Goal: Transaction & Acquisition: Purchase product/service

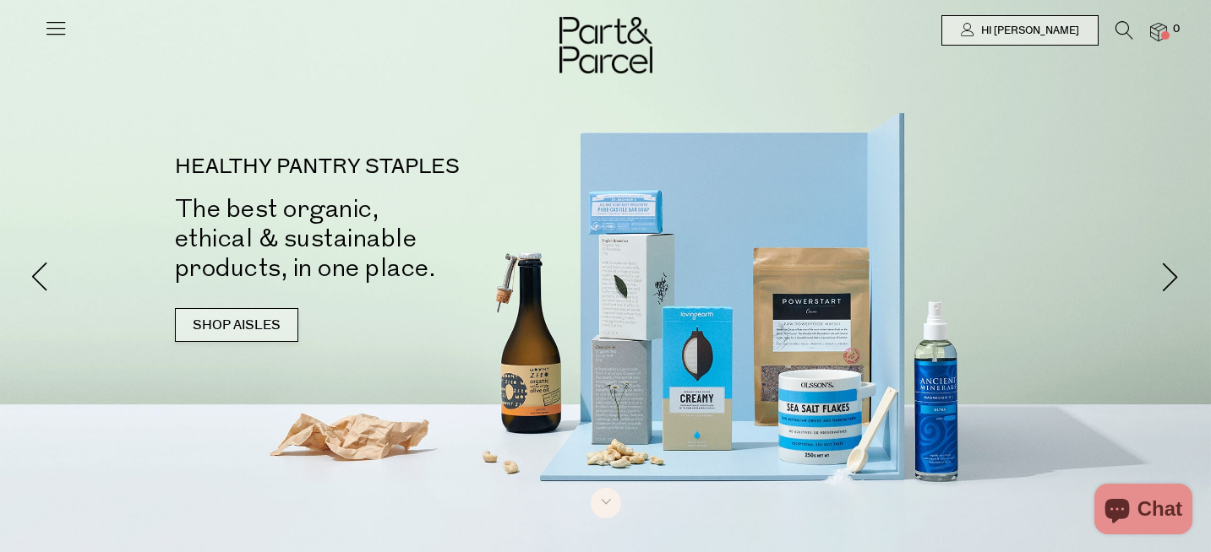
click at [238, 330] on link "SHOP AISLES" at bounding box center [236, 325] width 123 height 34
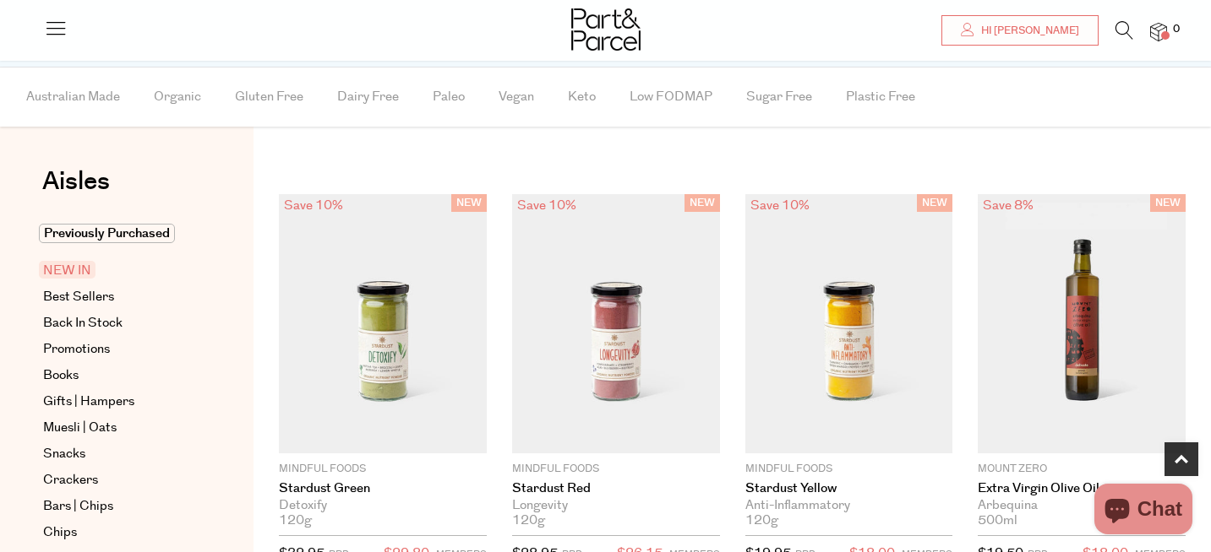
scroll to position [844, 0]
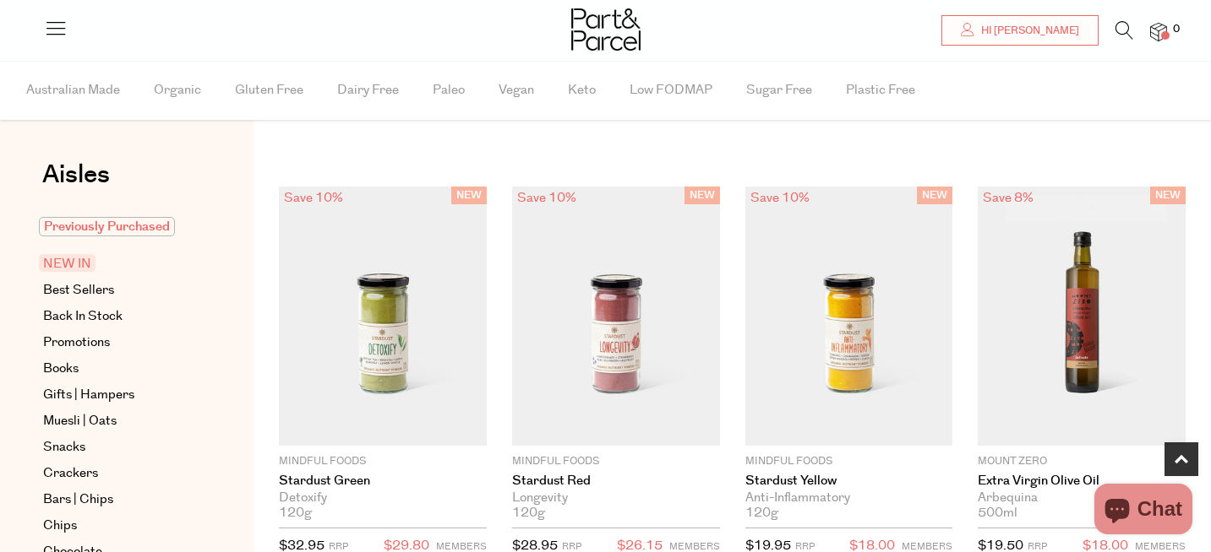
click at [131, 226] on span "Previously Purchased" at bounding box center [107, 226] width 136 height 19
click at [75, 269] on span "NEW IN" at bounding box center [67, 263] width 57 height 18
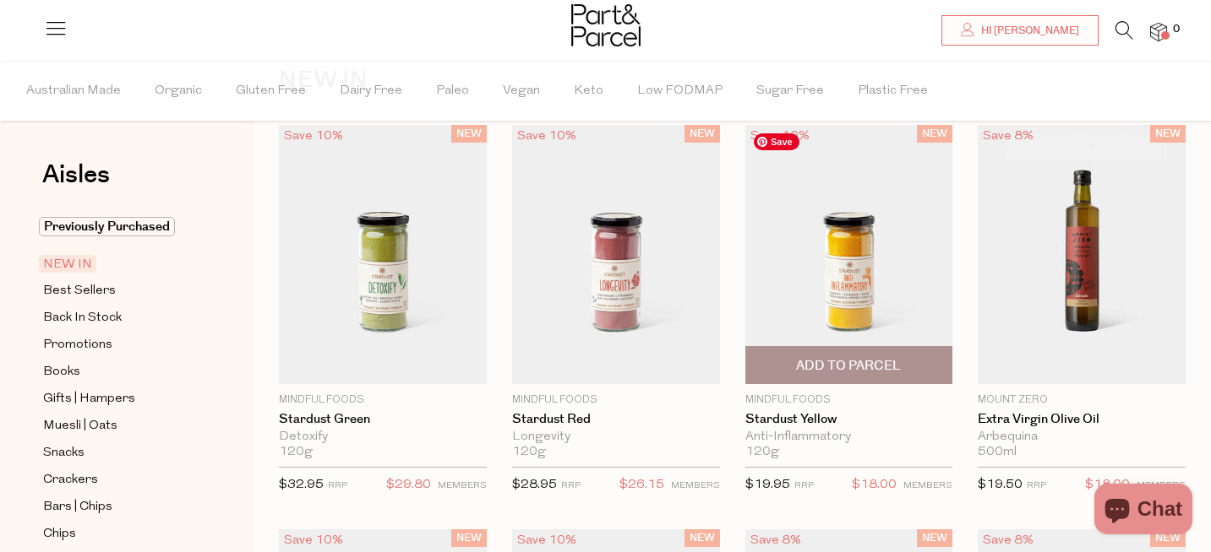
scroll to position [39, 0]
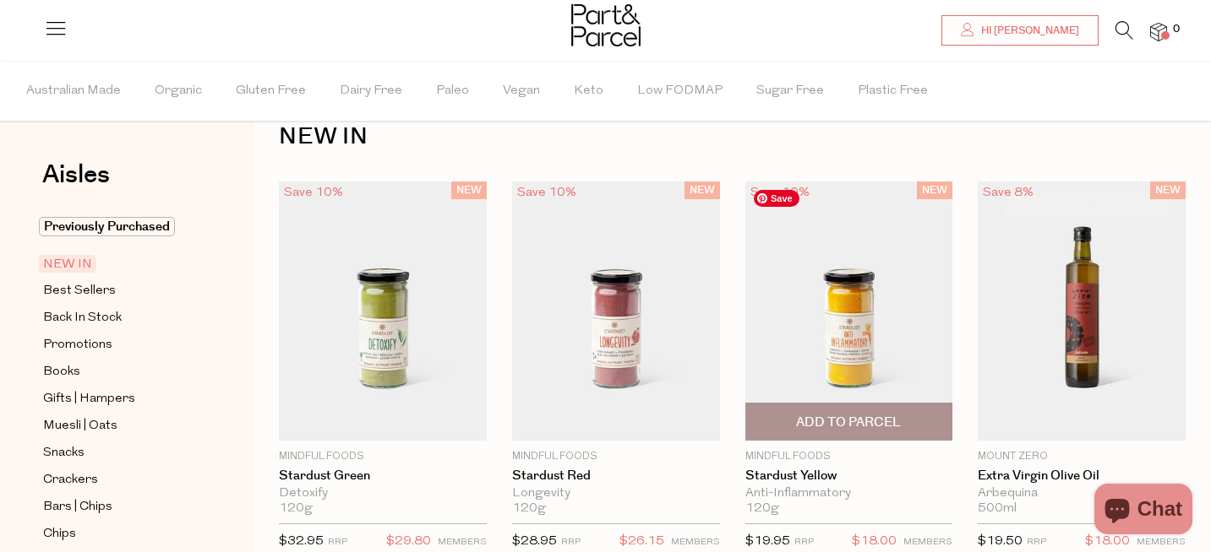
click at [850, 337] on img at bounding box center [849, 311] width 208 height 259
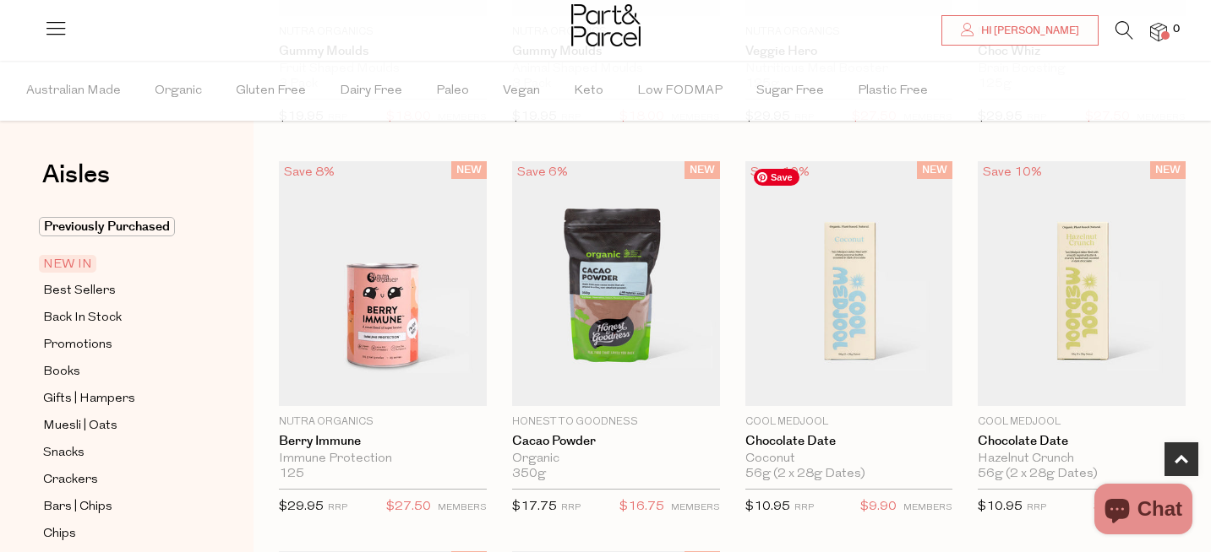
scroll to position [857, 0]
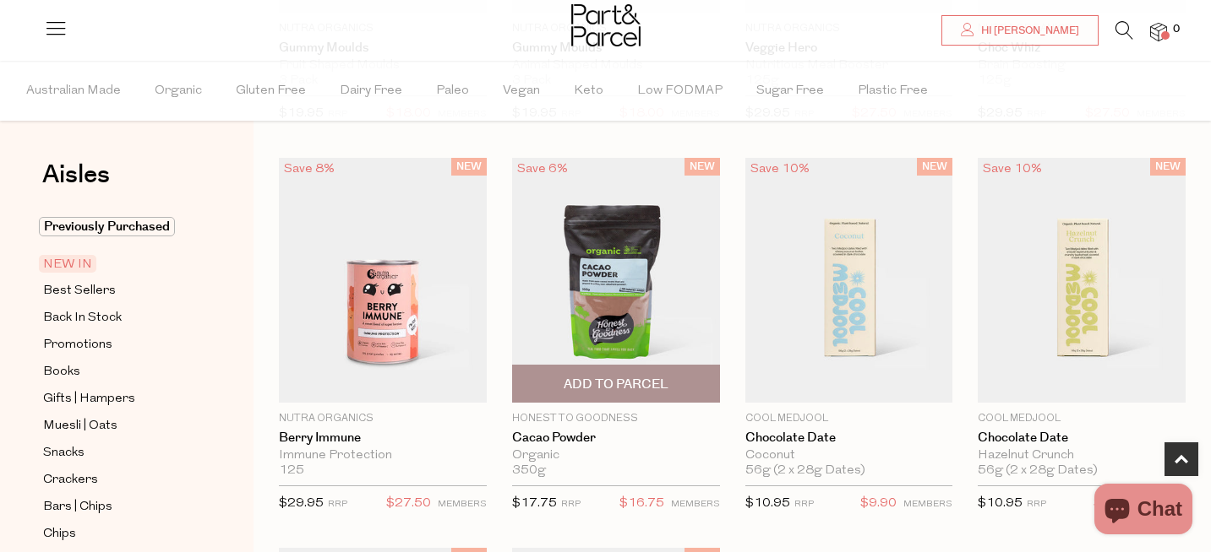
click at [634, 386] on span "Add To Parcel" at bounding box center [615, 385] width 105 height 18
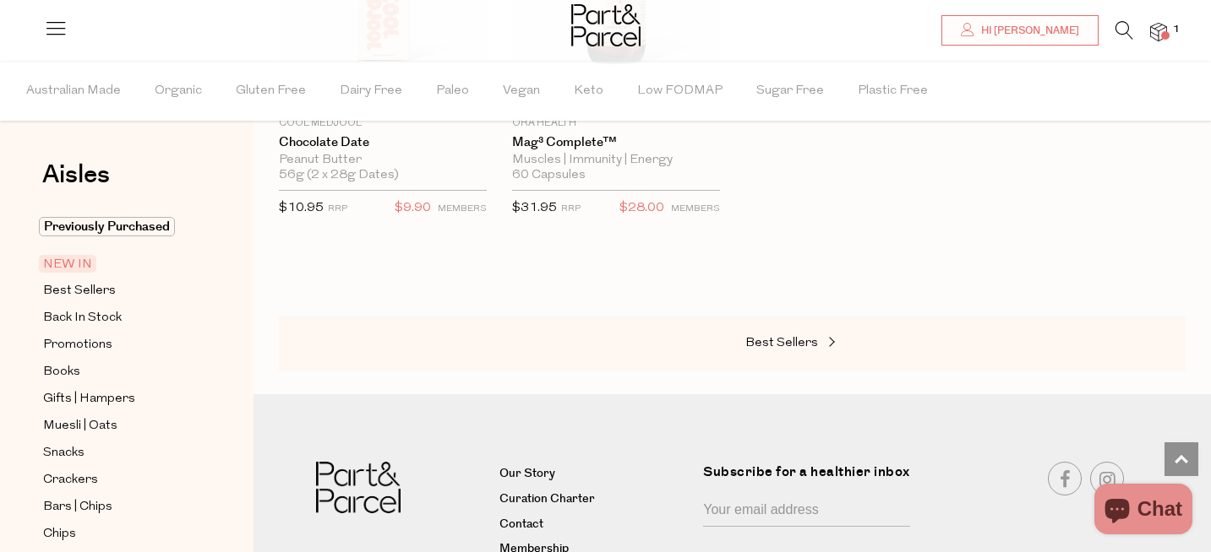
scroll to position [1591, 0]
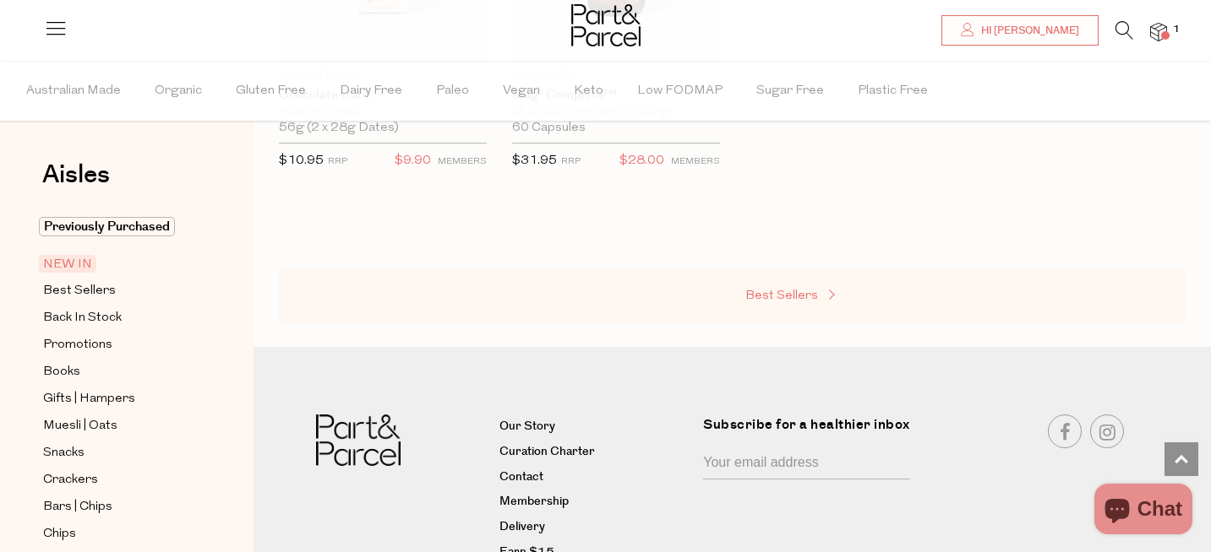
click at [782, 291] on span "Best Sellers" at bounding box center [781, 296] width 73 height 13
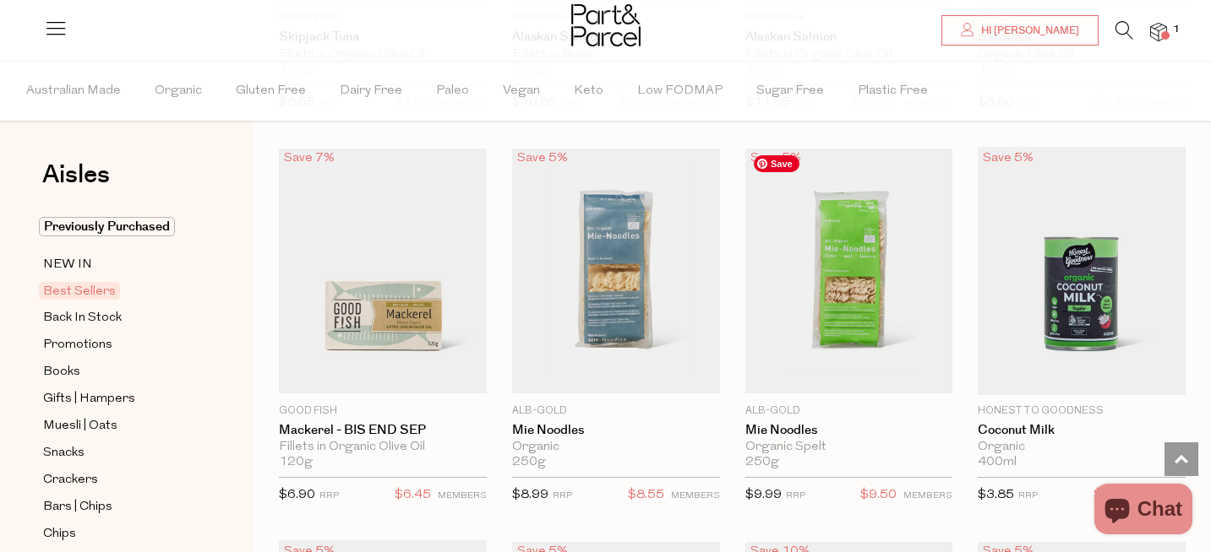
scroll to position [1650, 0]
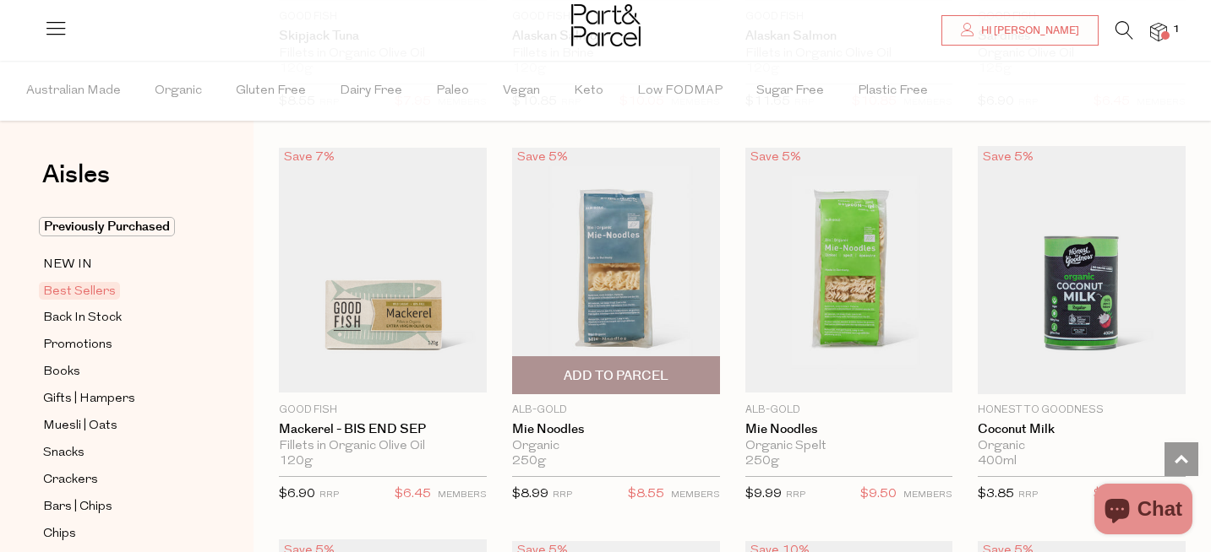
click at [614, 372] on span "Add To Parcel" at bounding box center [615, 376] width 105 height 18
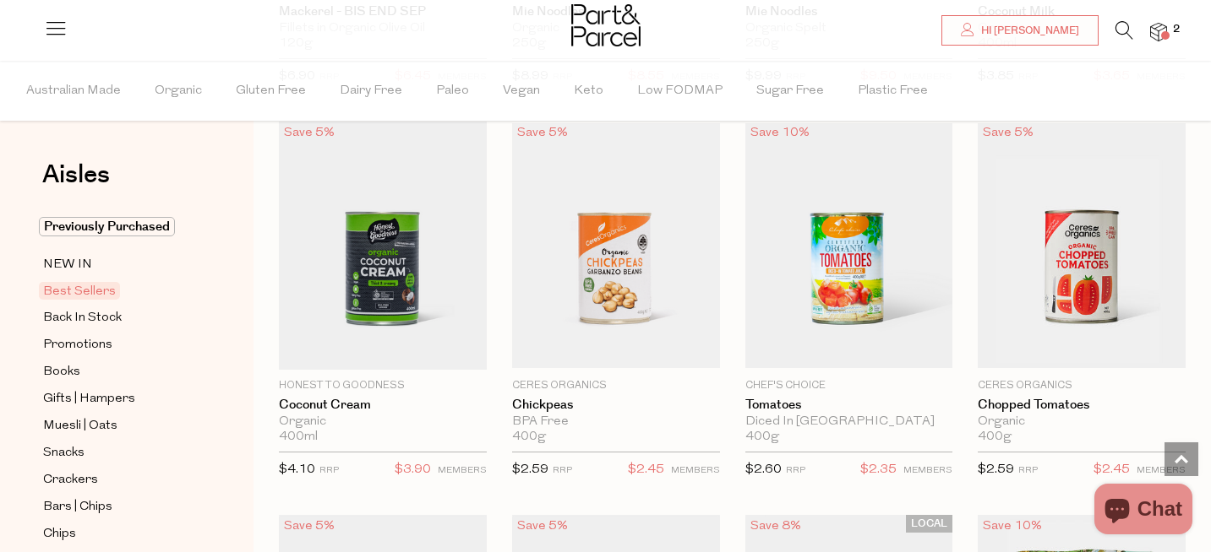
scroll to position [2072, 0]
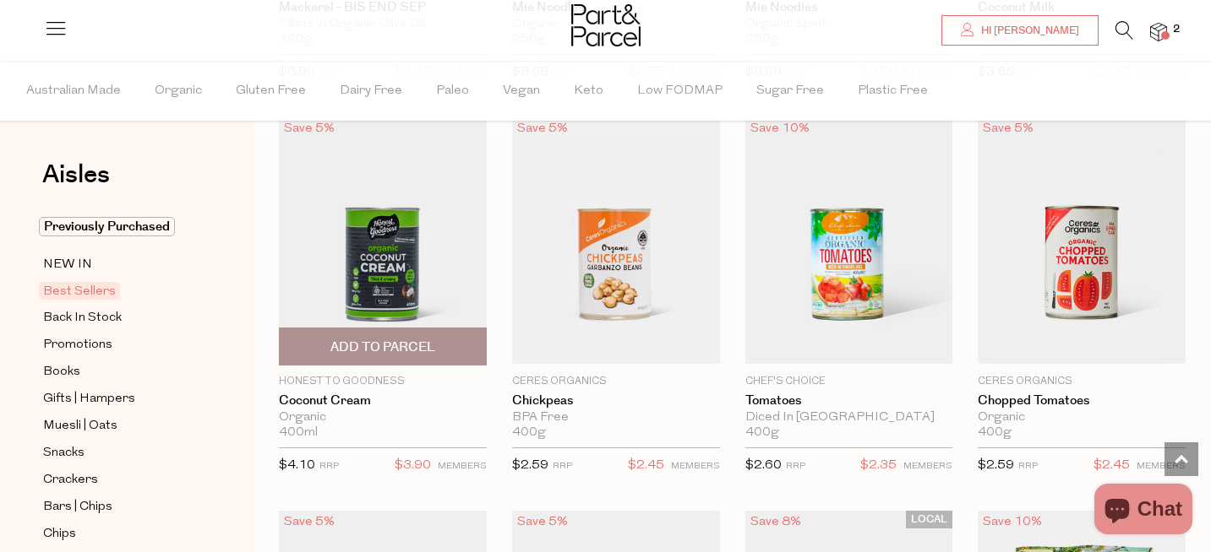
click at [398, 340] on span "Add To Parcel" at bounding box center [382, 348] width 105 height 18
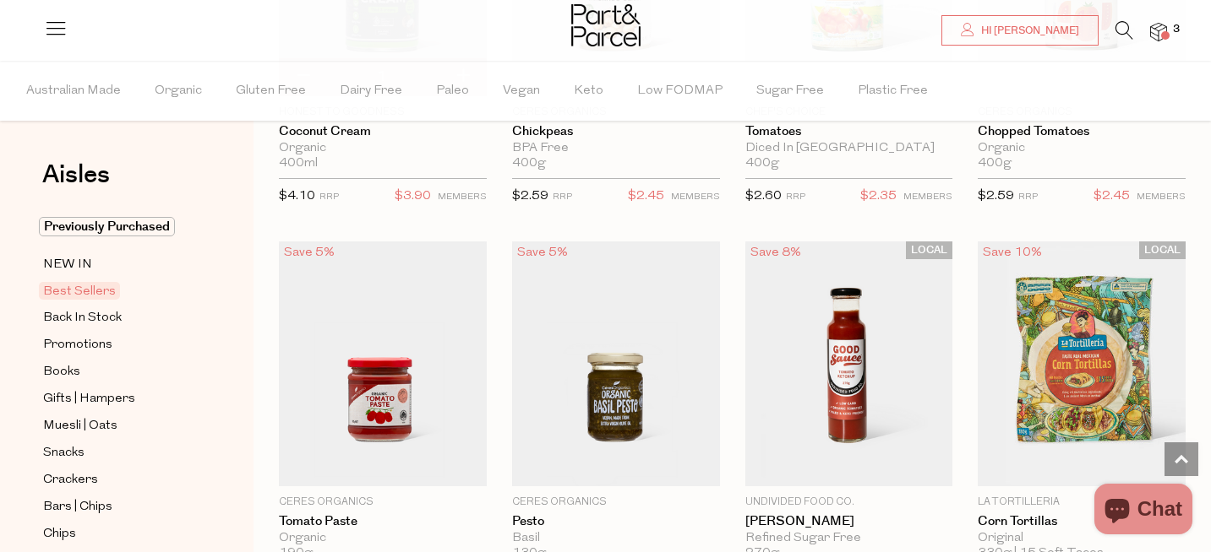
scroll to position [2211, 0]
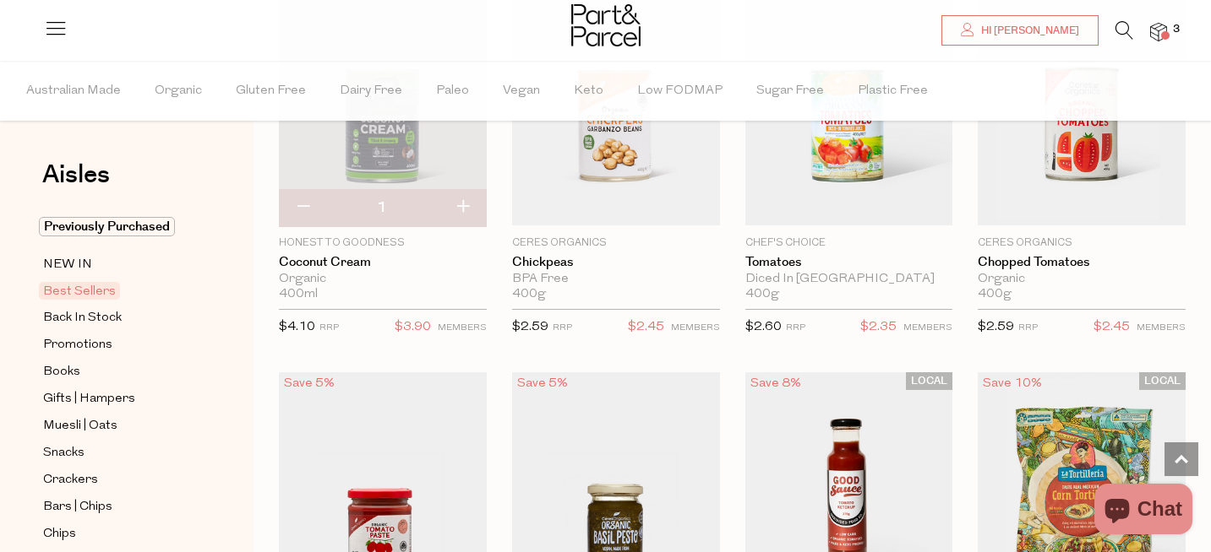
click at [462, 209] on button "button" at bounding box center [462, 207] width 48 height 37
type input "2"
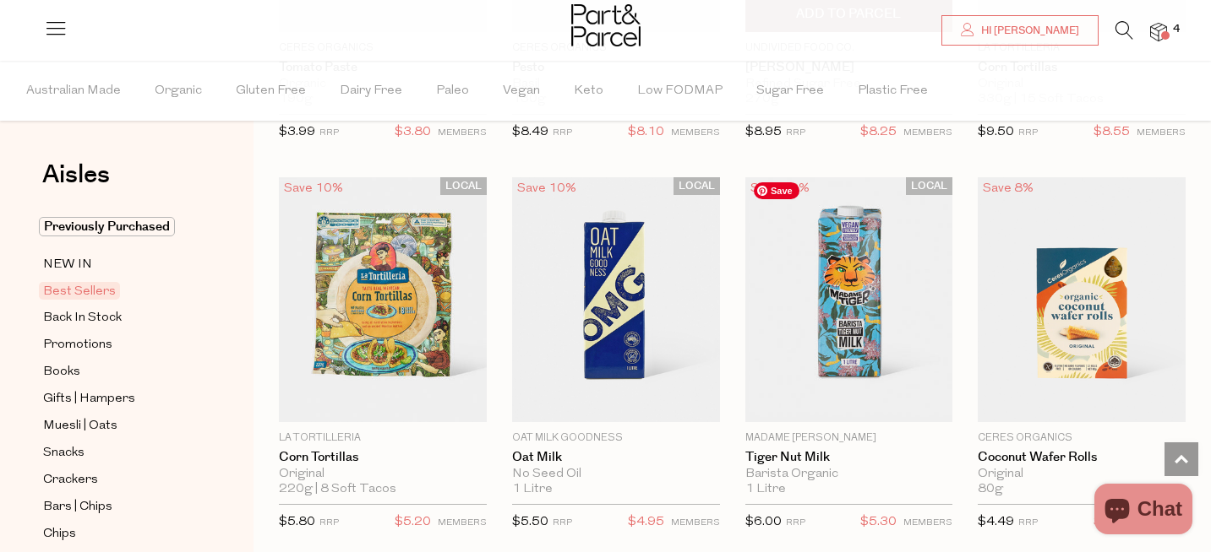
scroll to position [2807, 0]
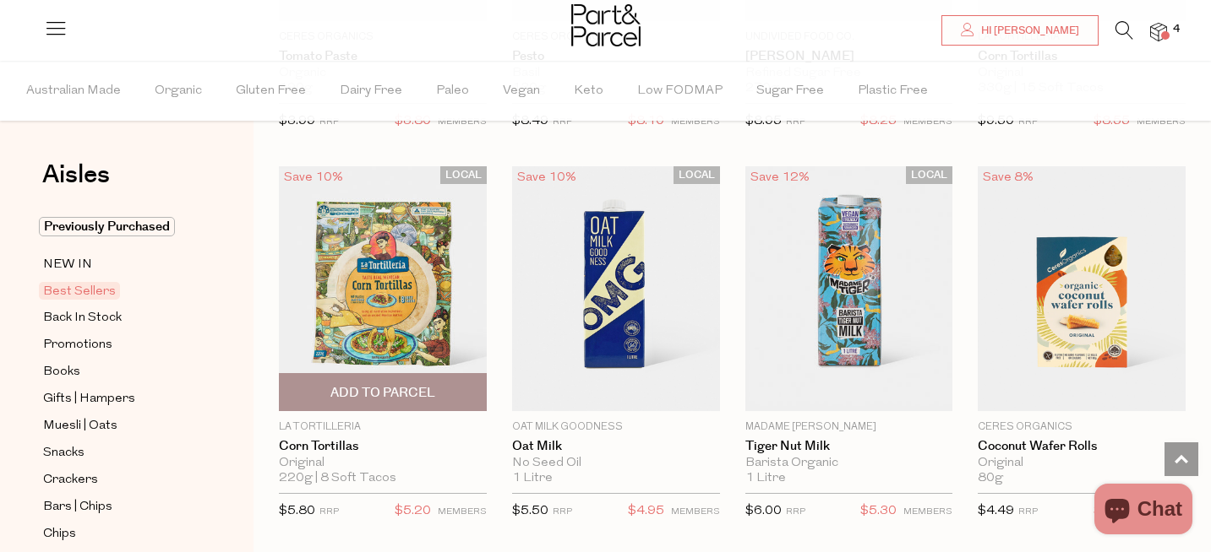
click at [377, 396] on span "Add To Parcel" at bounding box center [382, 393] width 105 height 18
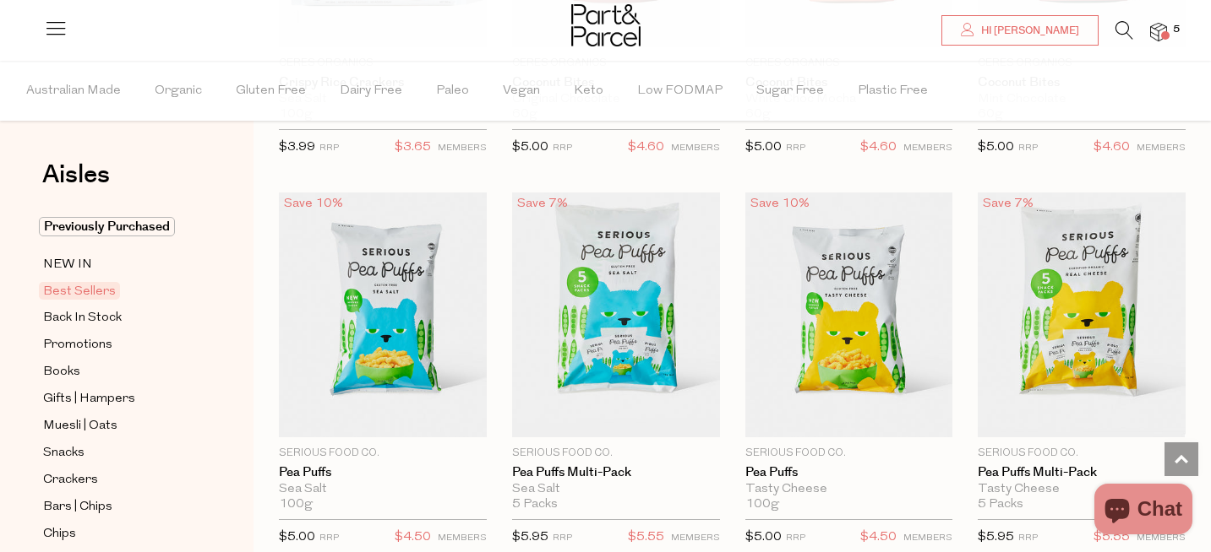
scroll to position [3626, 0]
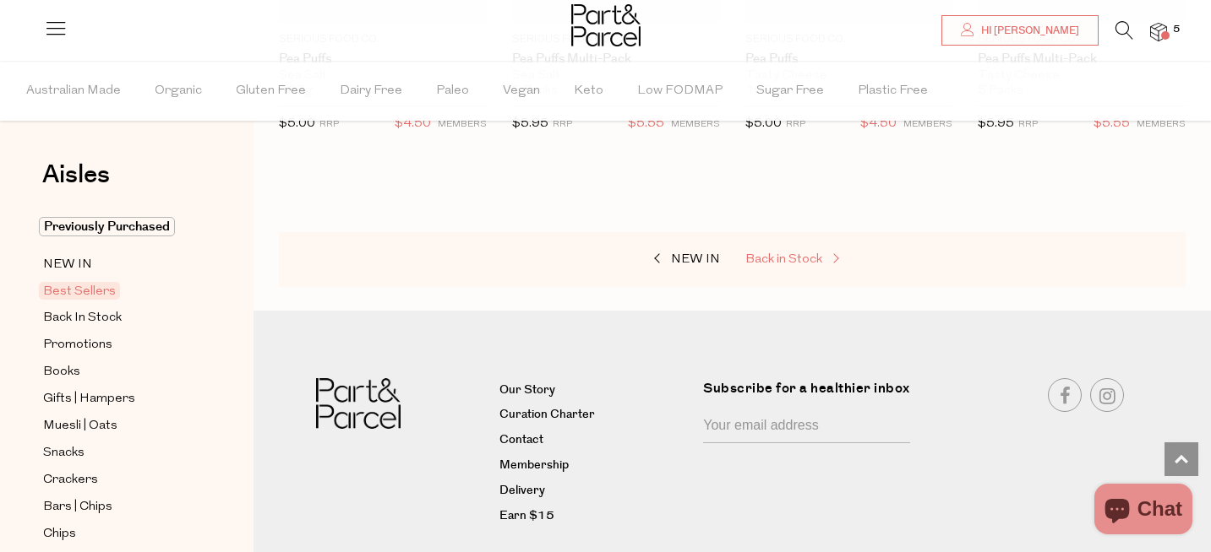
click at [788, 259] on span "Back in Stock" at bounding box center [783, 259] width 77 height 13
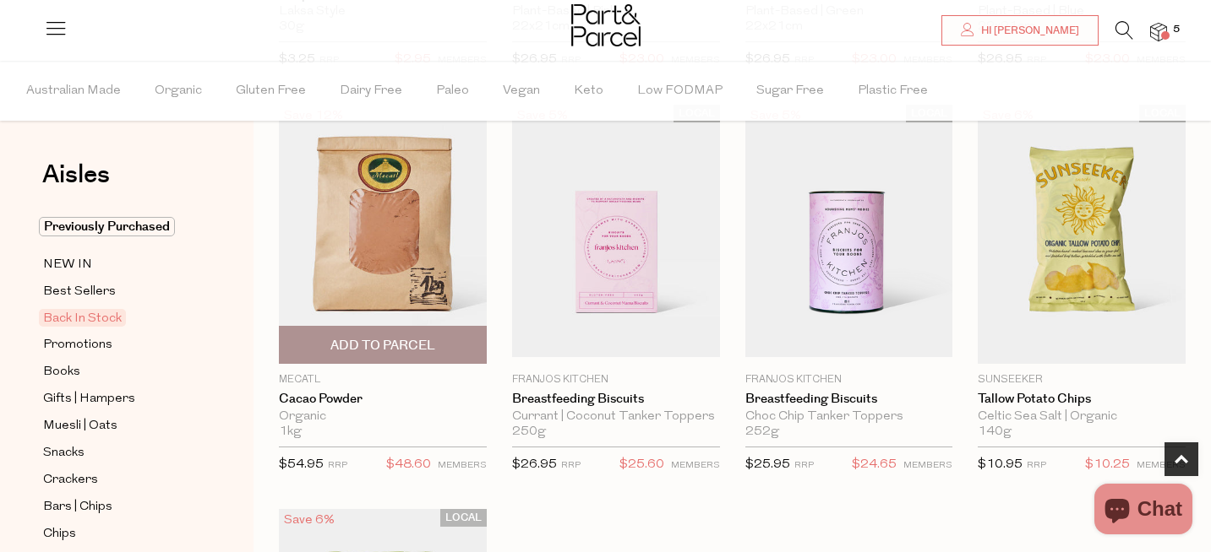
scroll to position [509, 0]
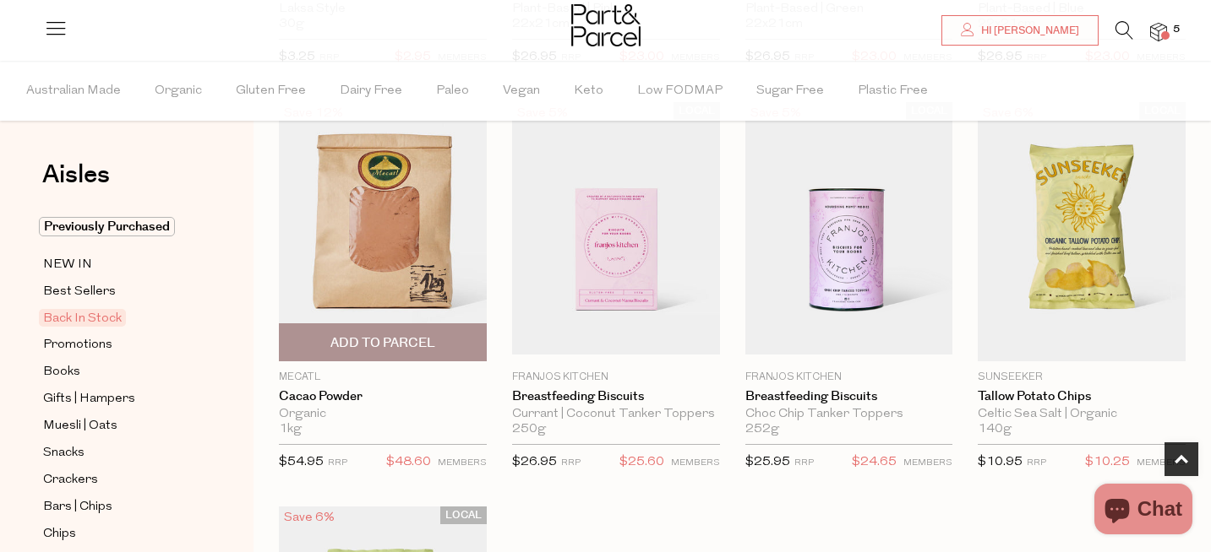
click at [387, 337] on span "Add To Parcel" at bounding box center [382, 344] width 105 height 18
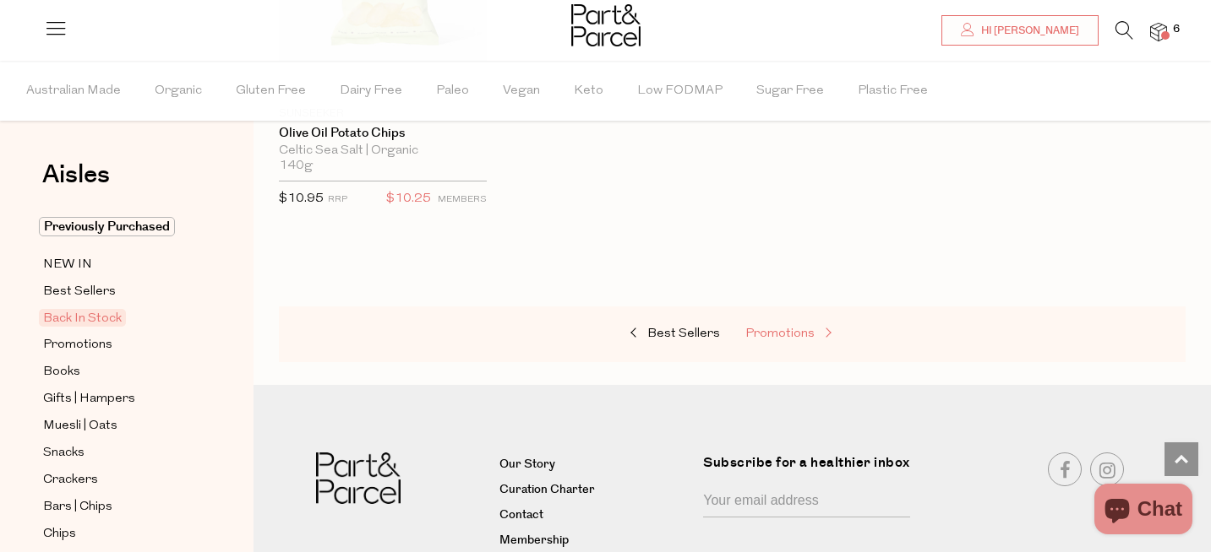
click at [790, 332] on span "Promotions" at bounding box center [779, 334] width 69 height 13
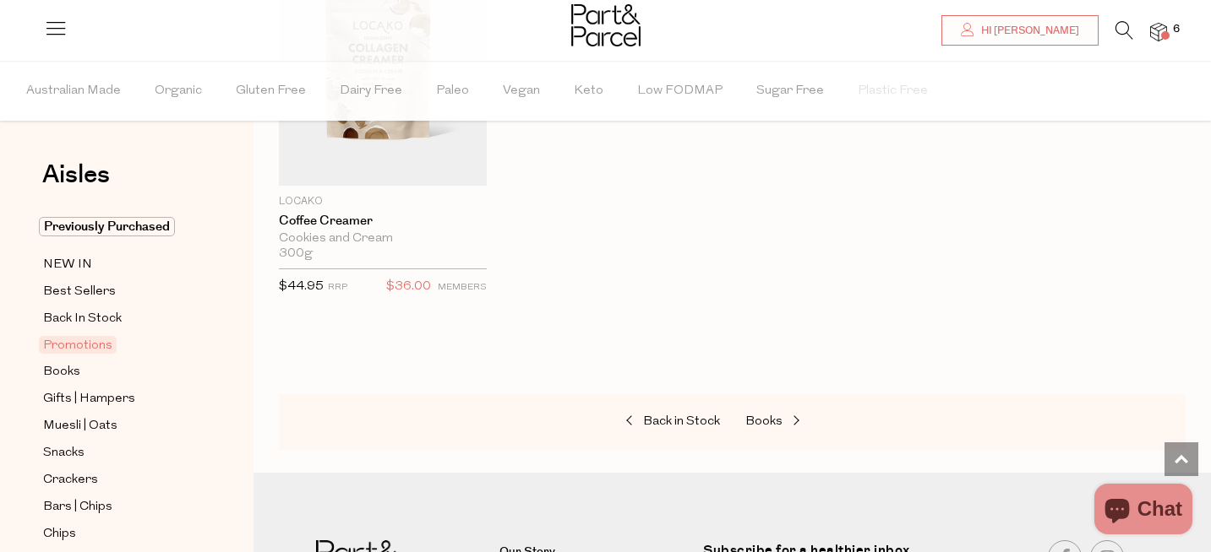
scroll to position [1466, 0]
click at [783, 417] on span at bounding box center [794, 421] width 24 height 13
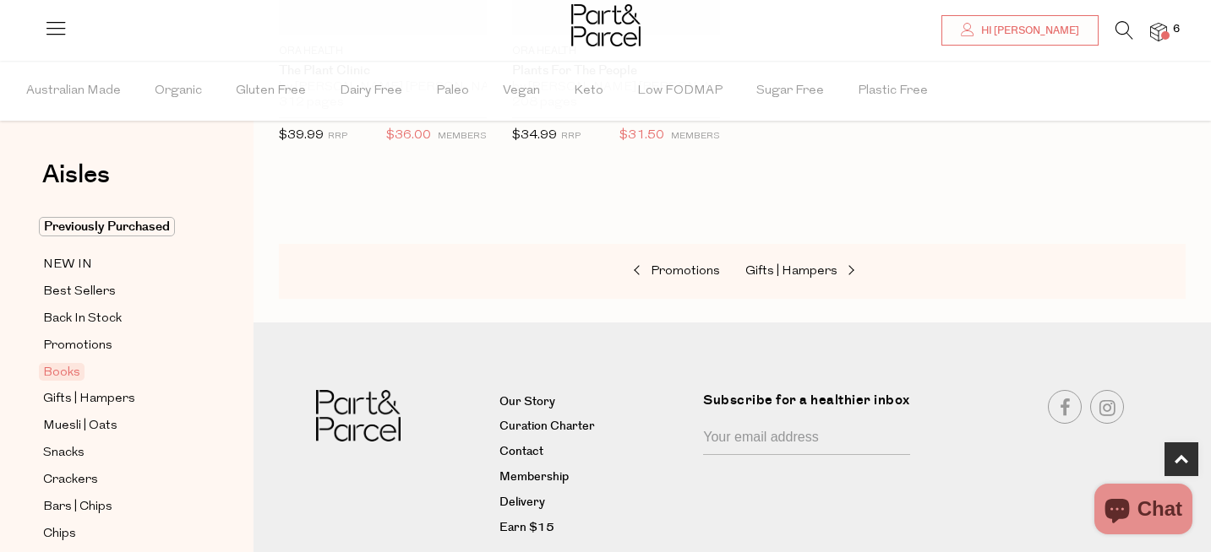
scroll to position [1269, 0]
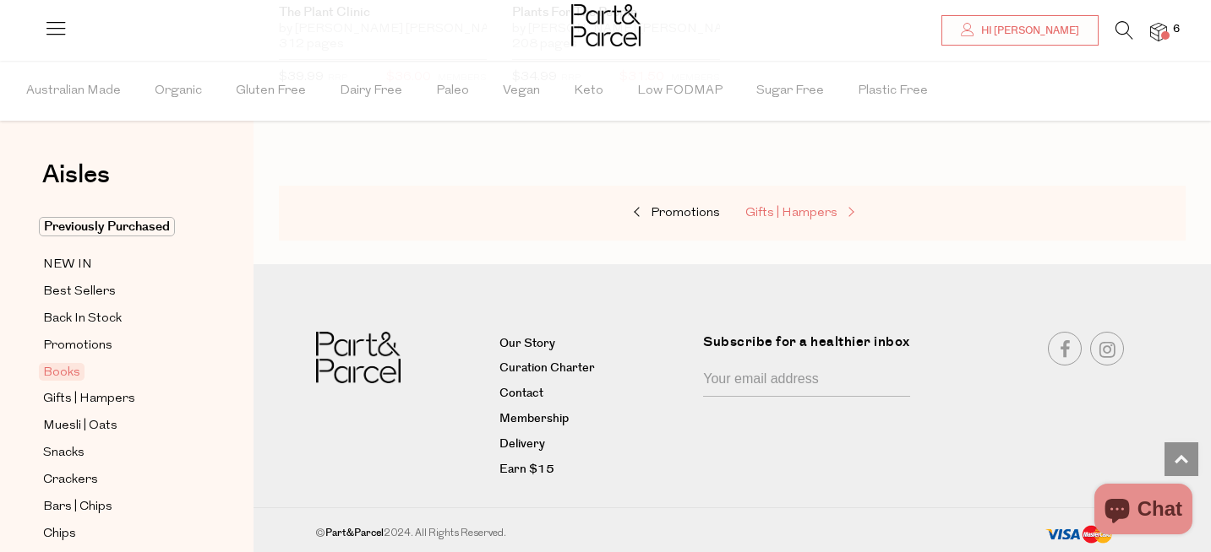
click at [791, 203] on link "Gifts | Hampers" at bounding box center [829, 214] width 169 height 22
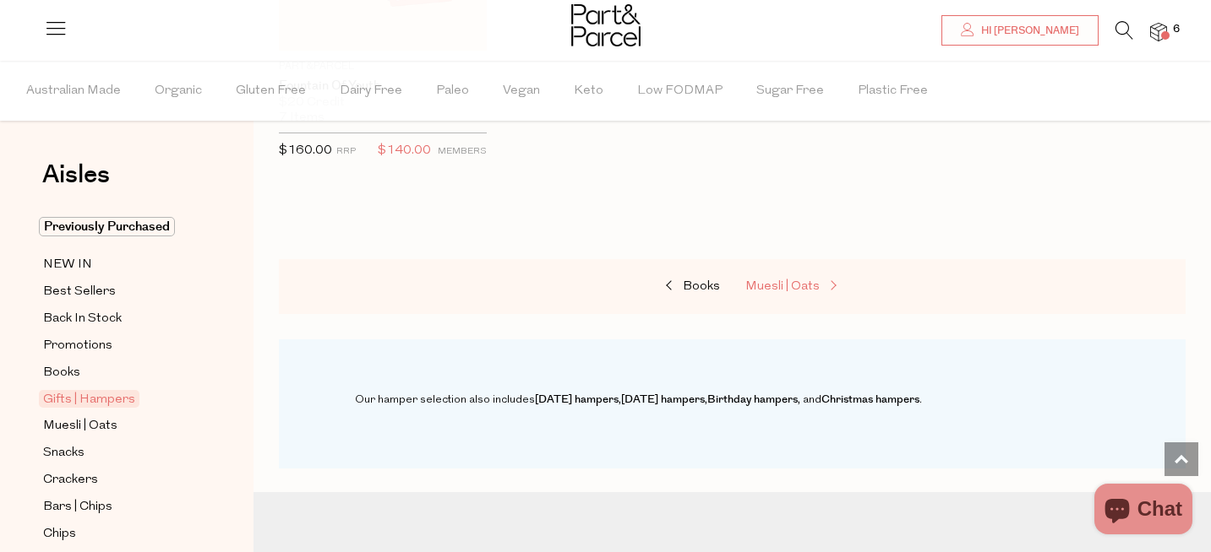
click at [804, 284] on span "Muesli | Oats" at bounding box center [782, 286] width 74 height 13
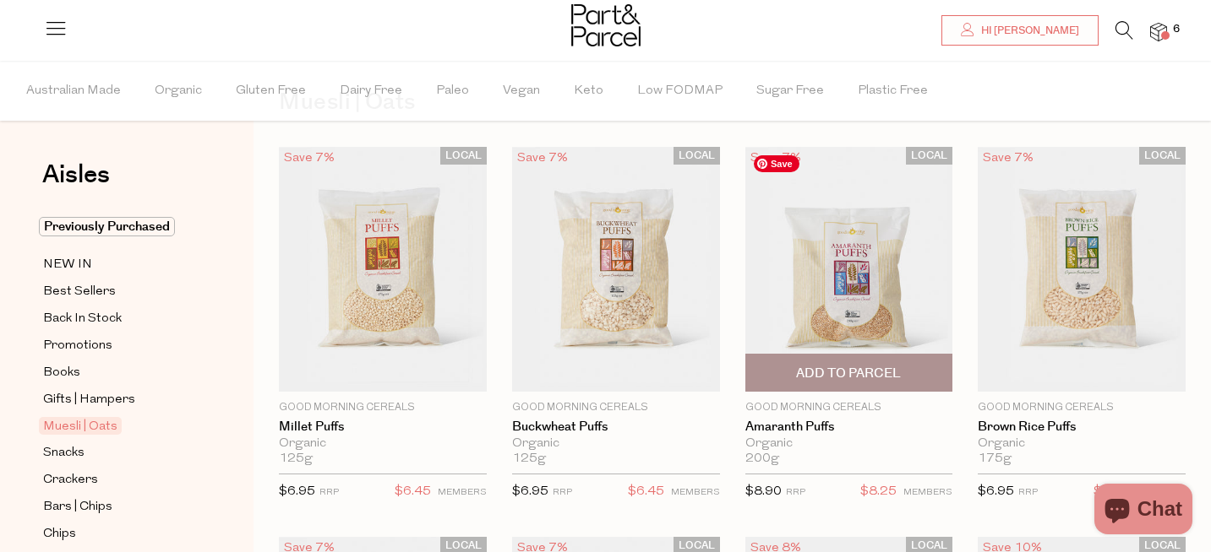
scroll to position [78, 0]
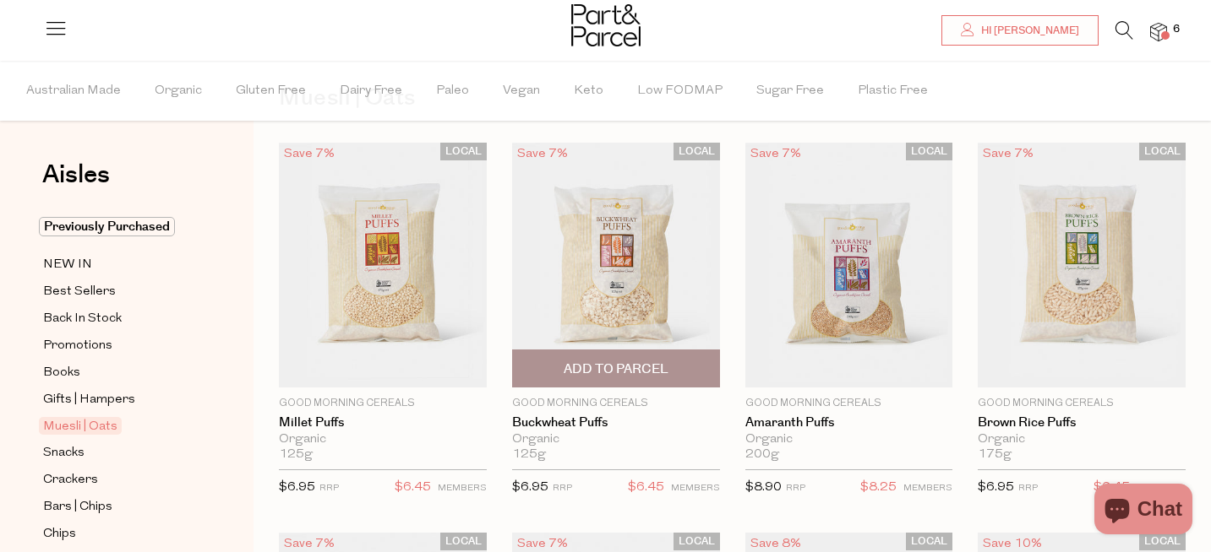
click at [632, 367] on span "Add To Parcel" at bounding box center [615, 370] width 105 height 18
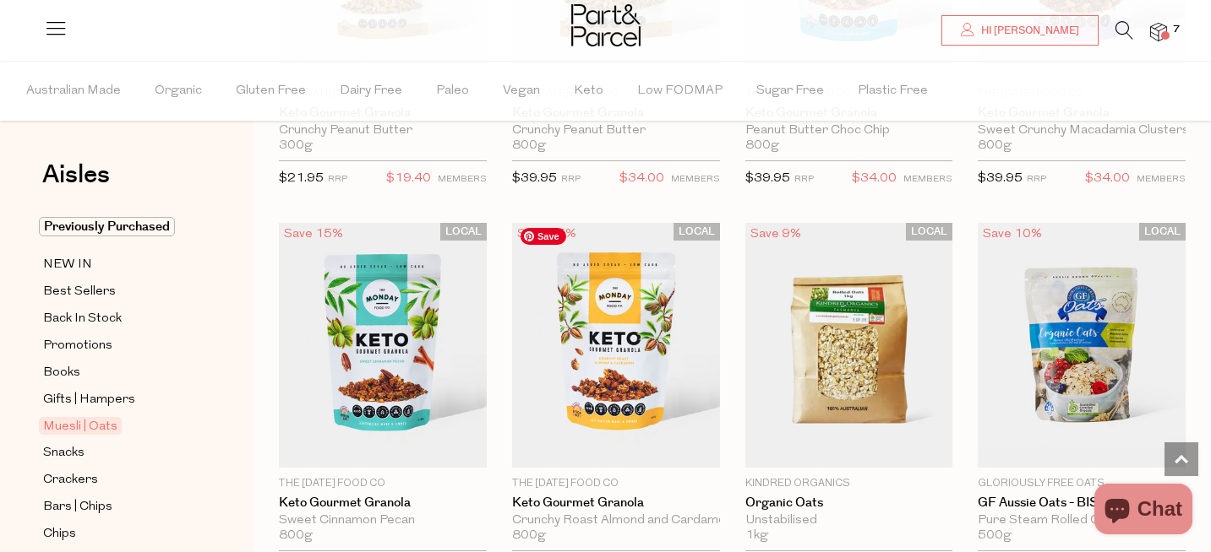
scroll to position [3539, 0]
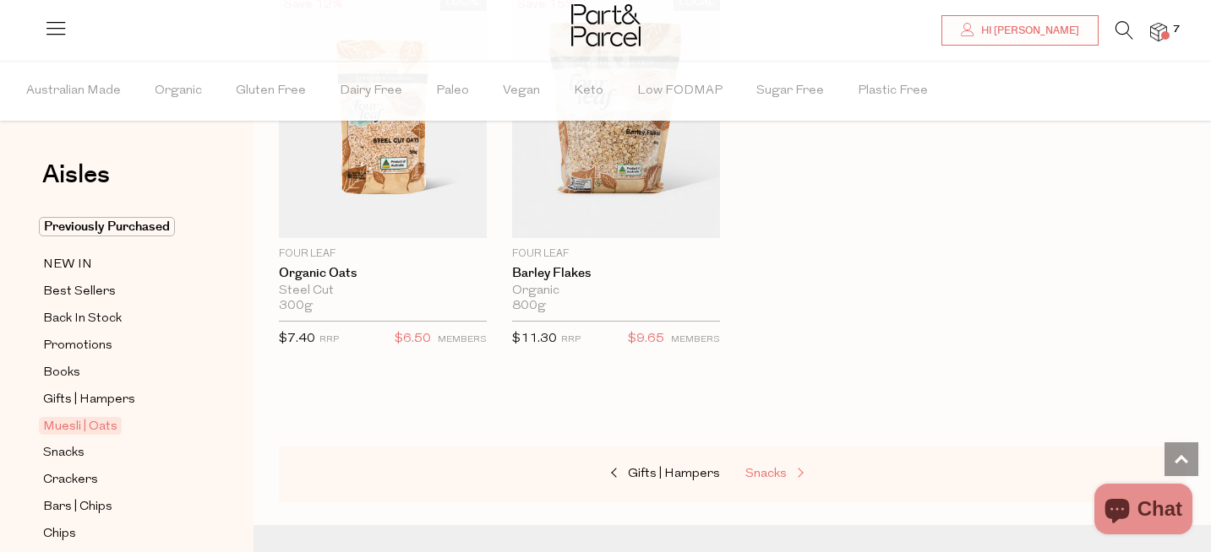
click at [761, 476] on link "Snacks" at bounding box center [829, 475] width 169 height 22
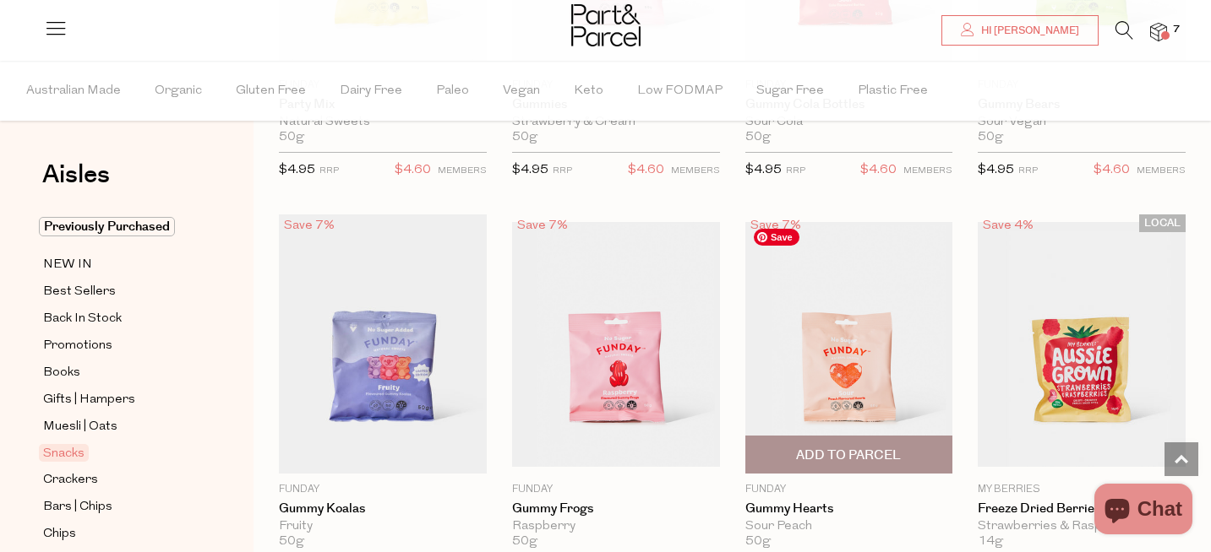
scroll to position [1593, 0]
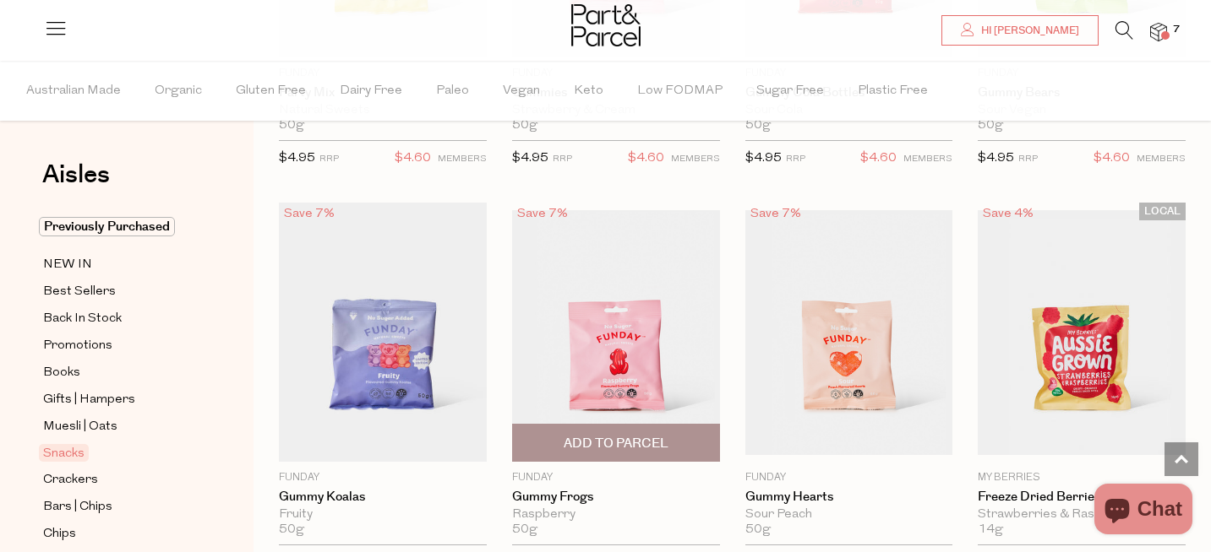
click at [615, 446] on span "Add To Parcel" at bounding box center [615, 444] width 105 height 18
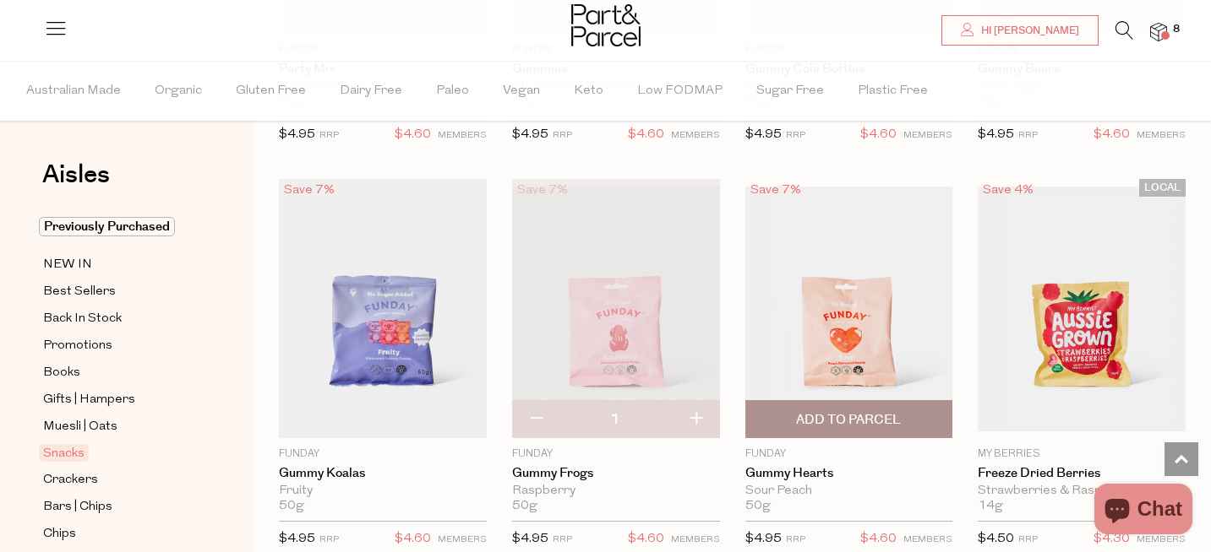
scroll to position [1620, 0]
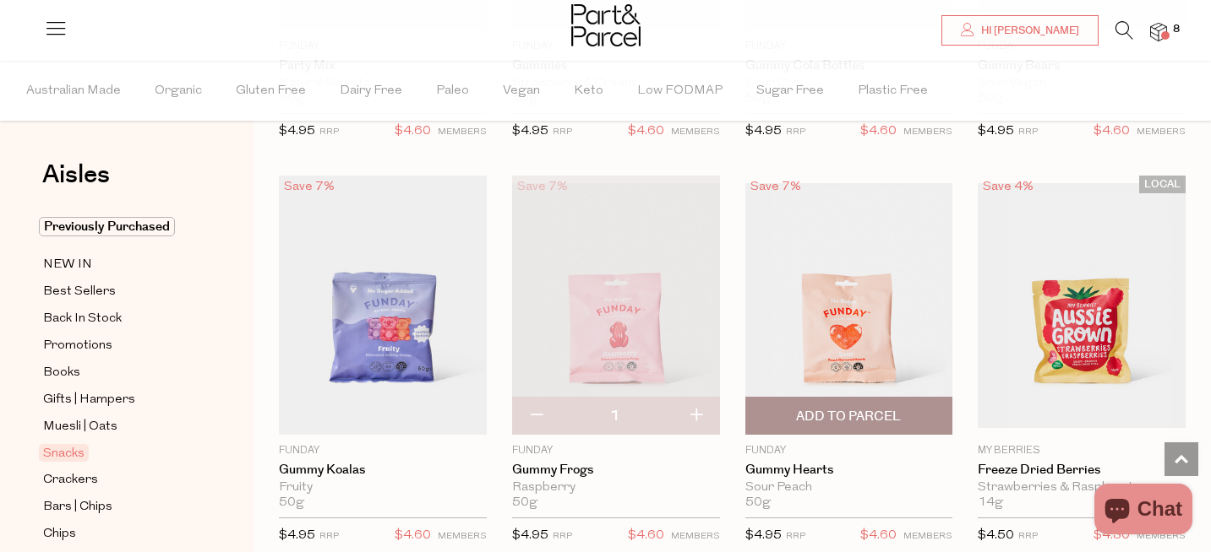
click at [851, 420] on span "Add To Parcel" at bounding box center [848, 417] width 105 height 18
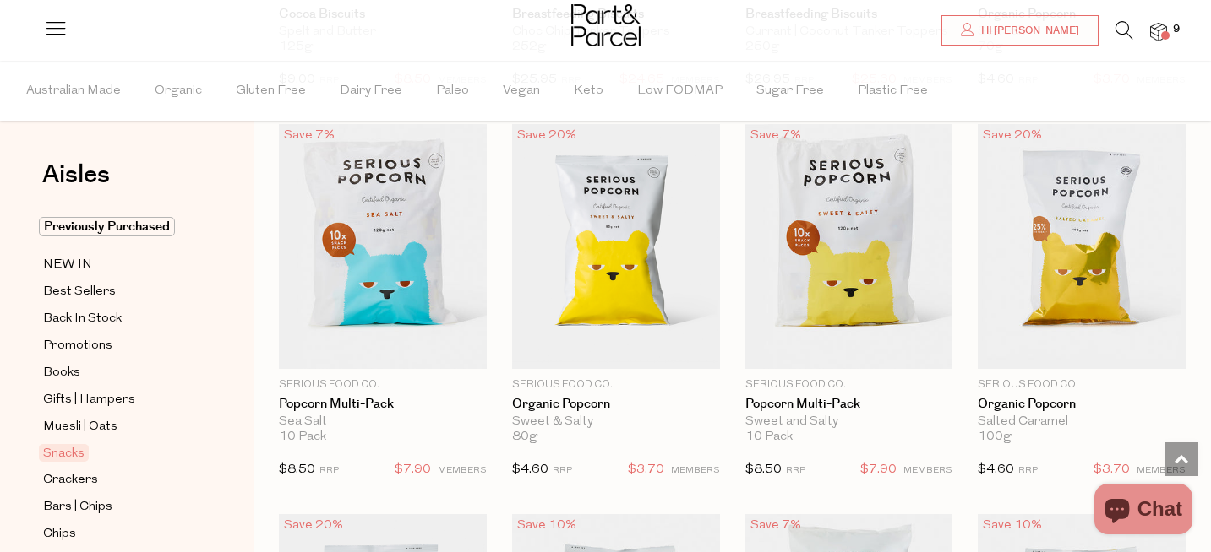
scroll to position [3964, 0]
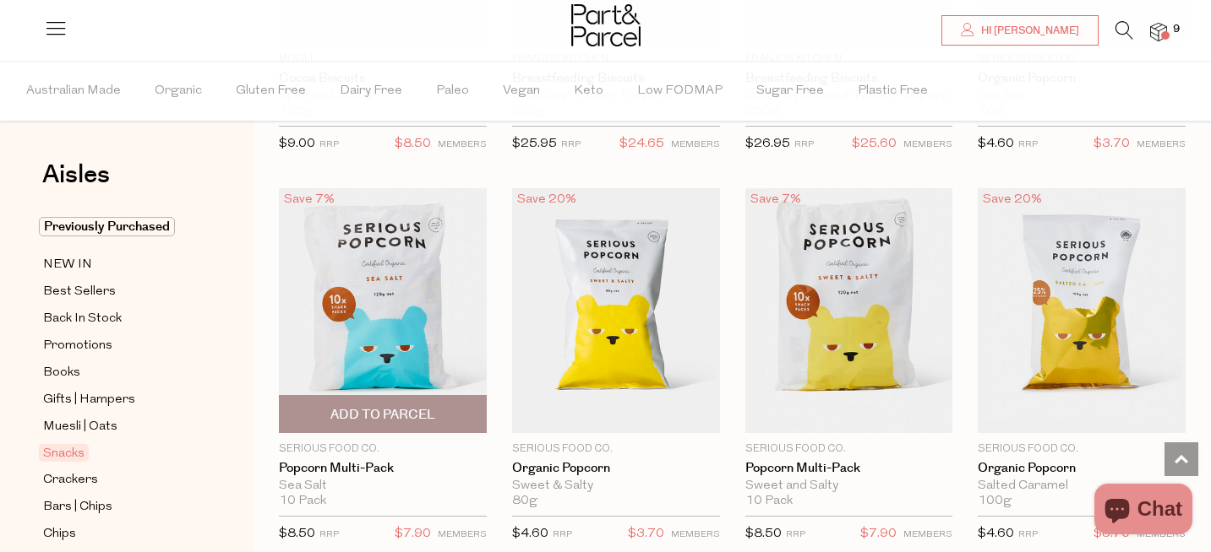
click at [356, 406] on span "Add To Parcel" at bounding box center [382, 415] width 105 height 18
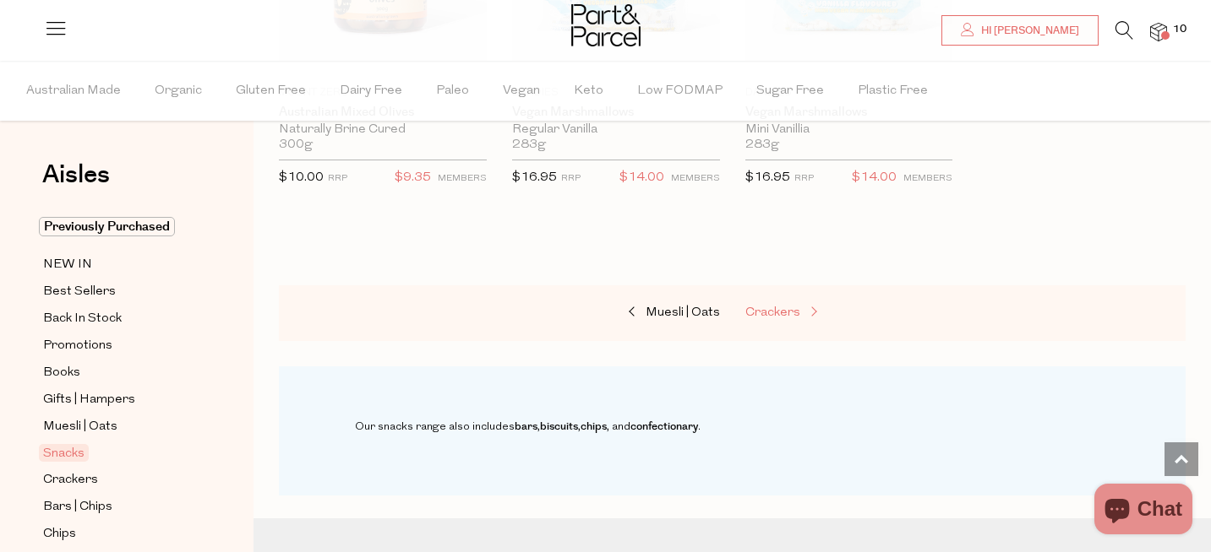
click at [775, 307] on span "Crackers" at bounding box center [772, 313] width 55 height 13
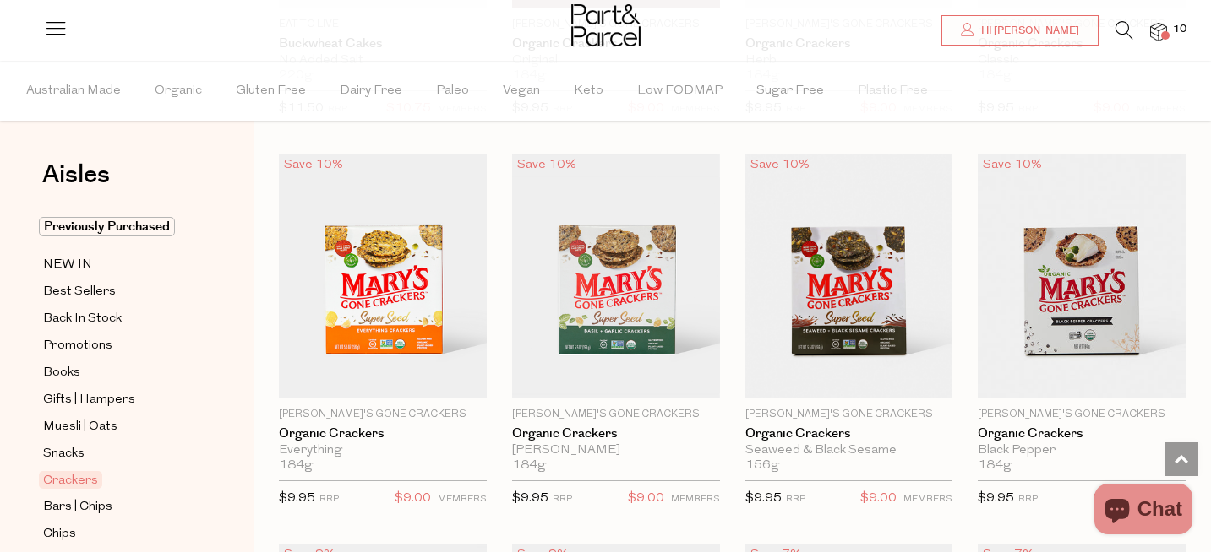
scroll to position [2026, 0]
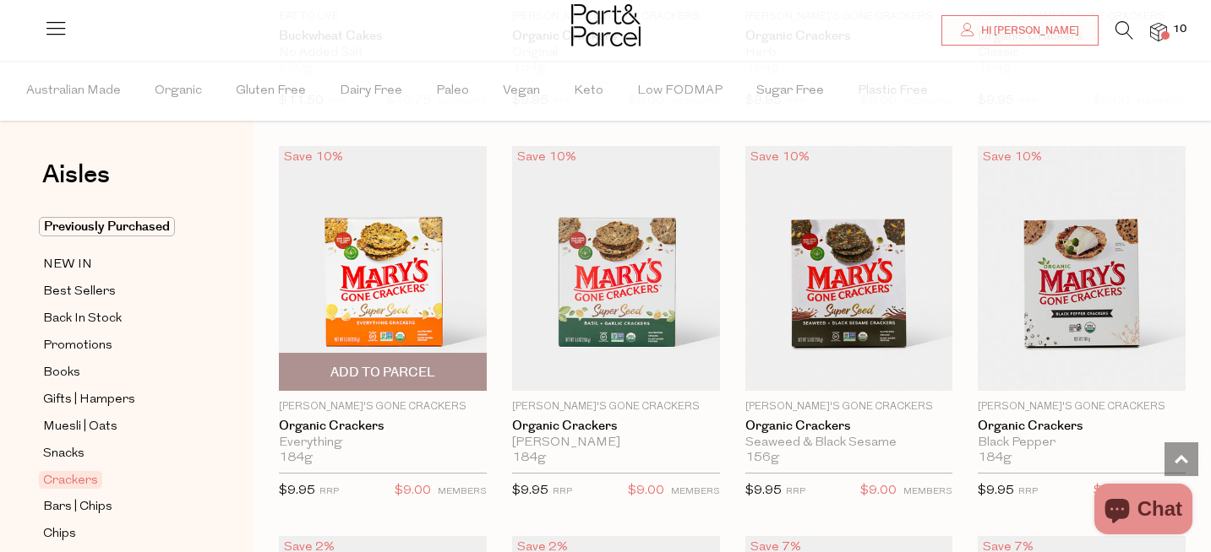
click at [382, 368] on span "Add To Parcel" at bounding box center [382, 373] width 105 height 18
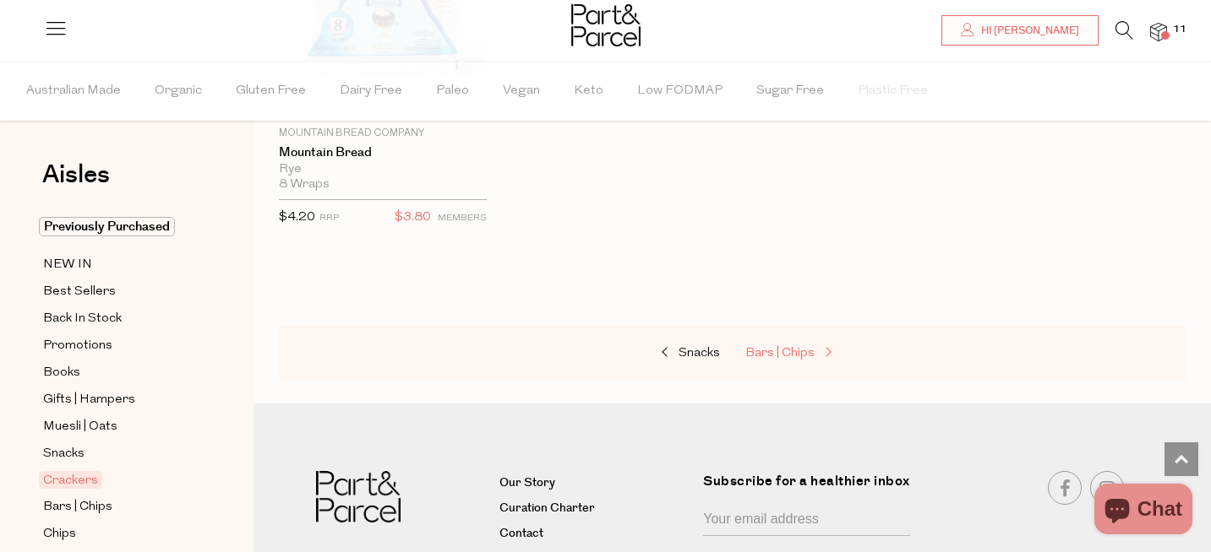
click at [787, 347] on span "Bars | Chips" at bounding box center [779, 353] width 69 height 13
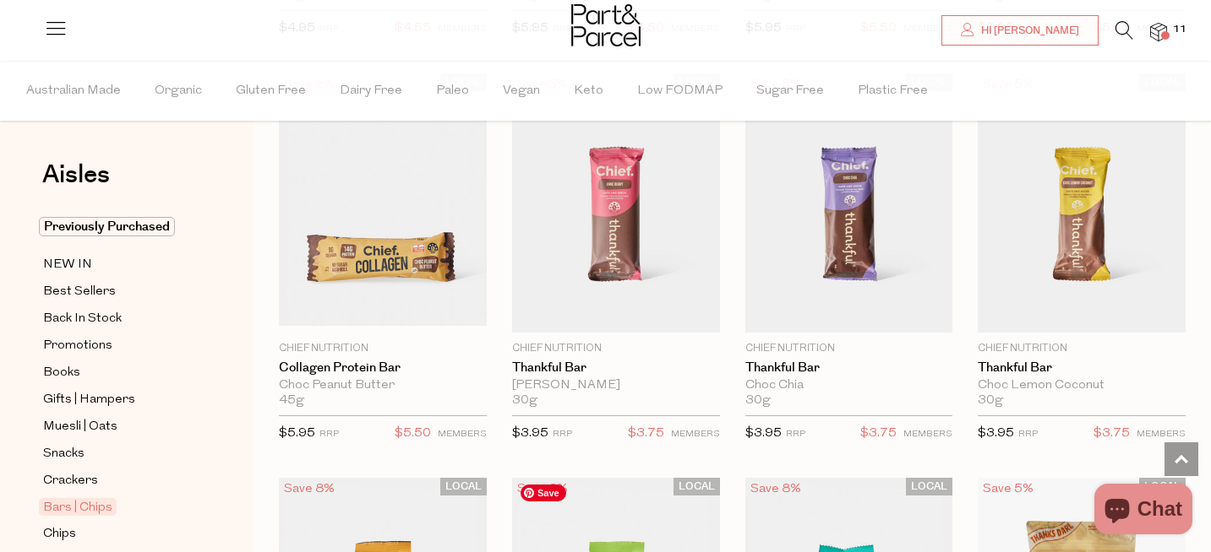
scroll to position [1701, 0]
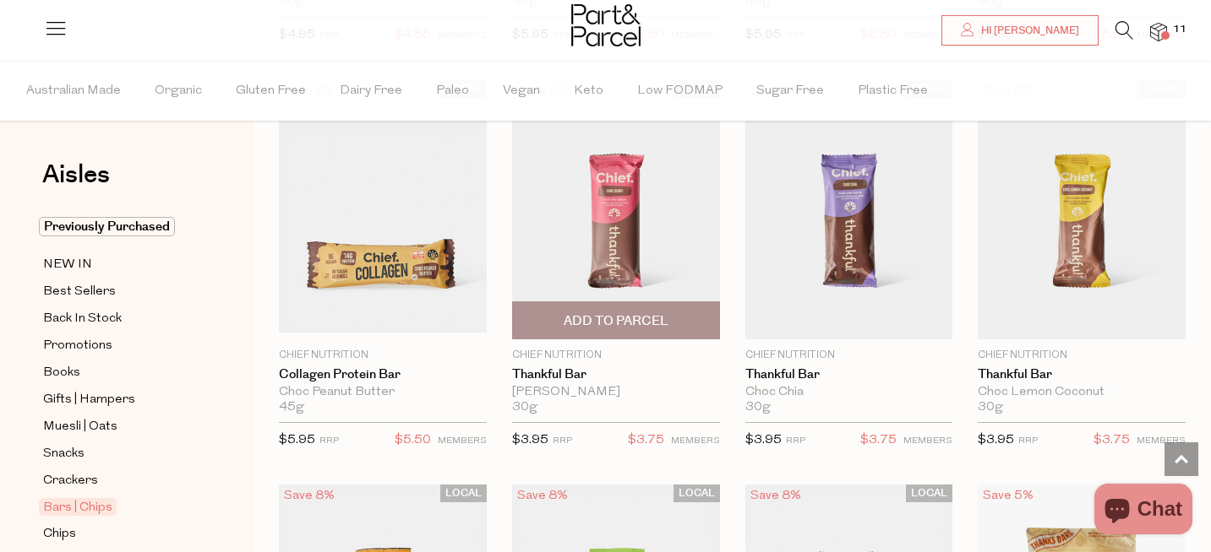
click at [626, 319] on span "Add To Parcel" at bounding box center [615, 322] width 105 height 18
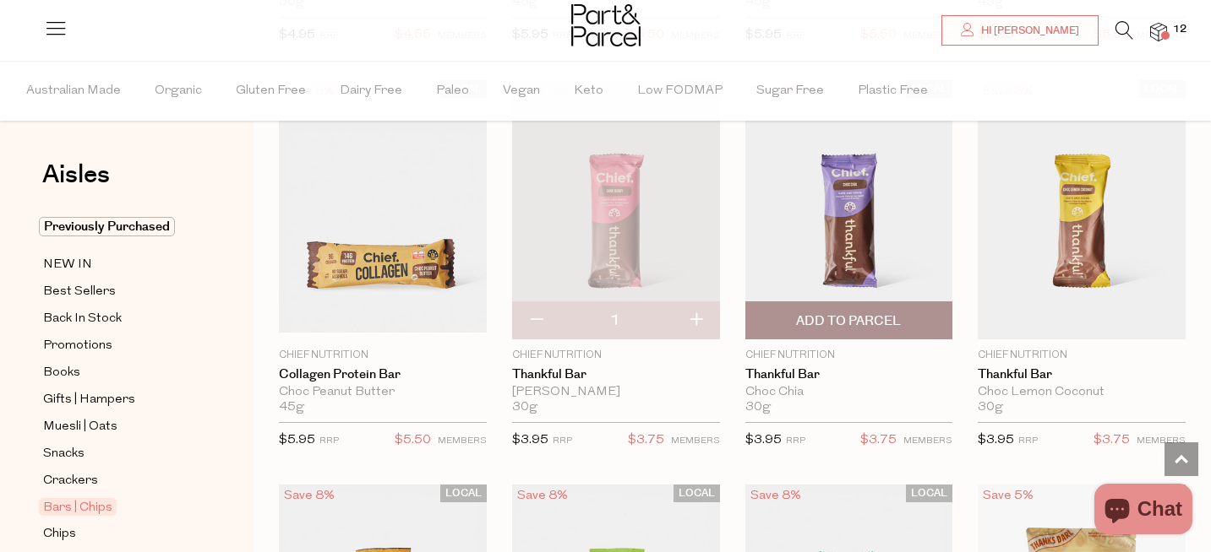
click at [862, 321] on span "Add To Parcel" at bounding box center [848, 322] width 105 height 18
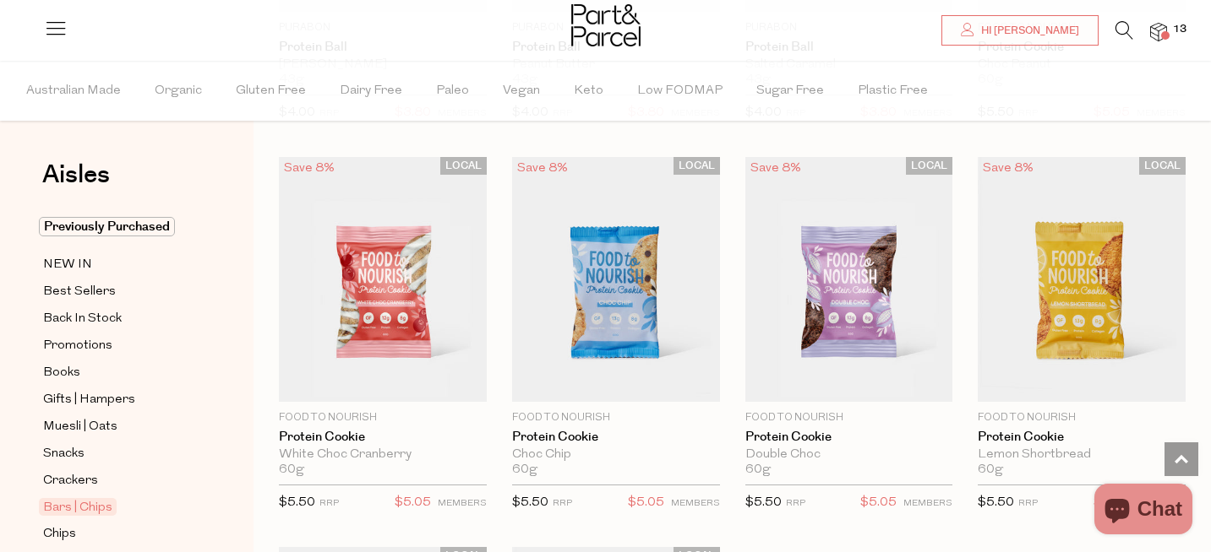
scroll to position [4446, 0]
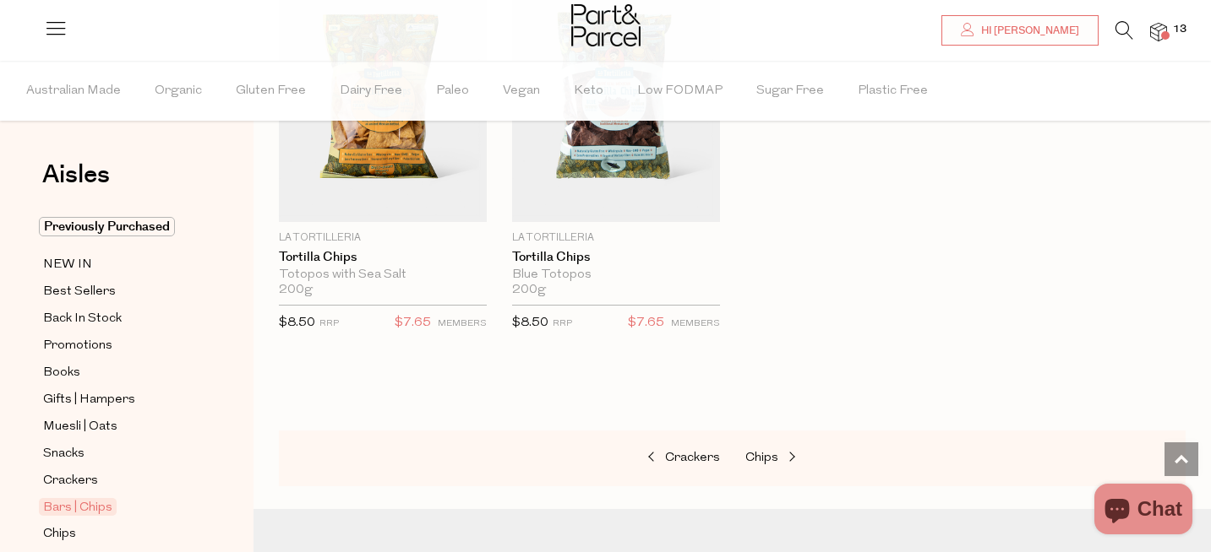
scroll to position [7017, 0]
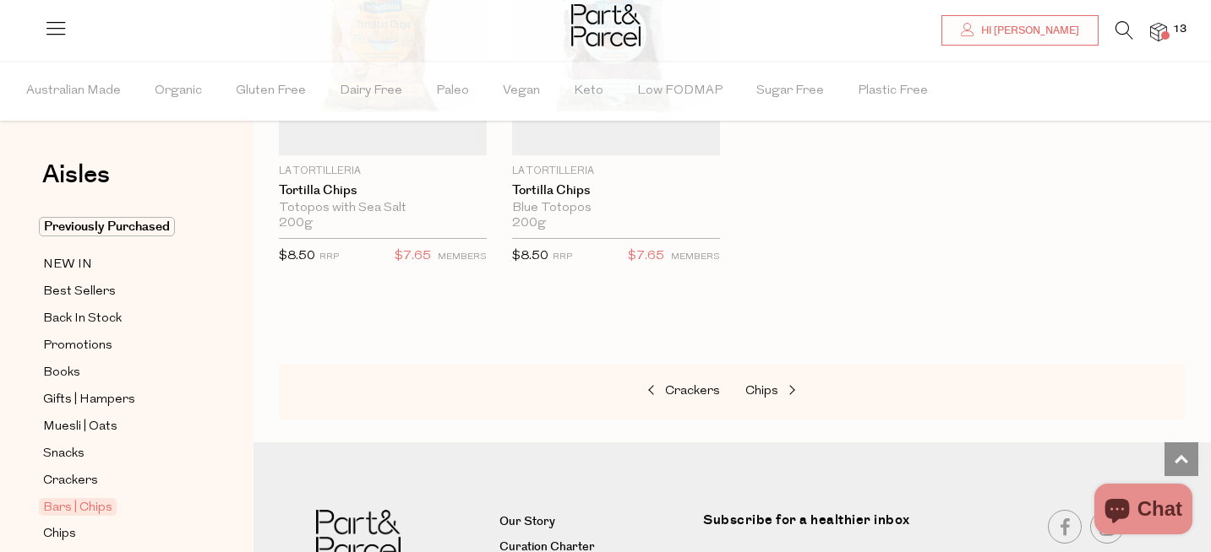
click at [1158, 30] on img at bounding box center [1158, 32] width 17 height 19
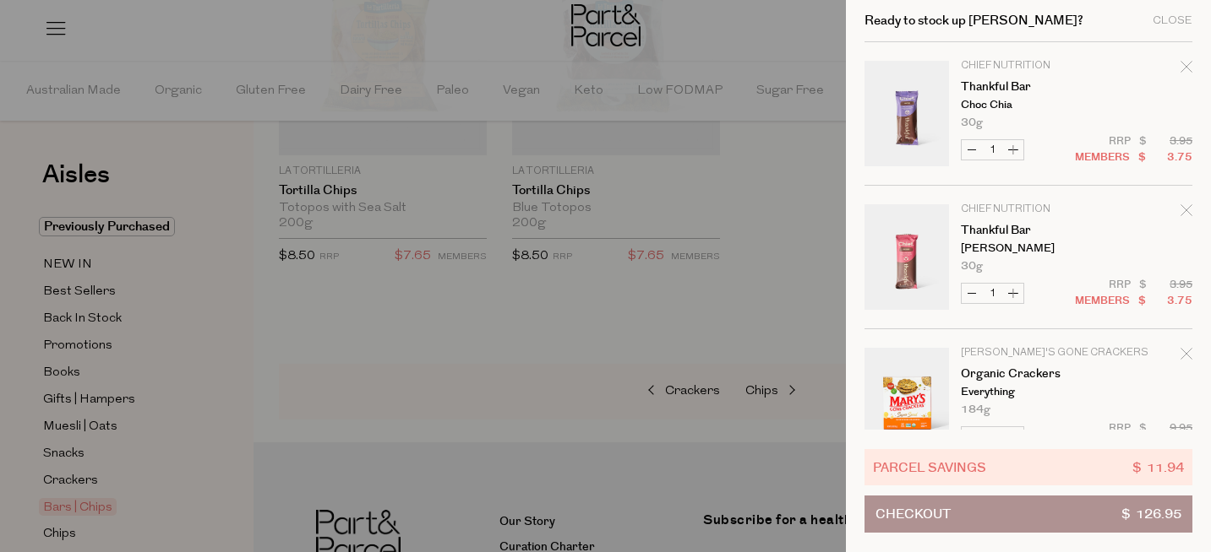
click at [1158, 30] on div "Ready to stock up Jade? Close" at bounding box center [1028, 21] width 328 height 42
click at [1164, 19] on div "Close" at bounding box center [1172, 20] width 40 height 11
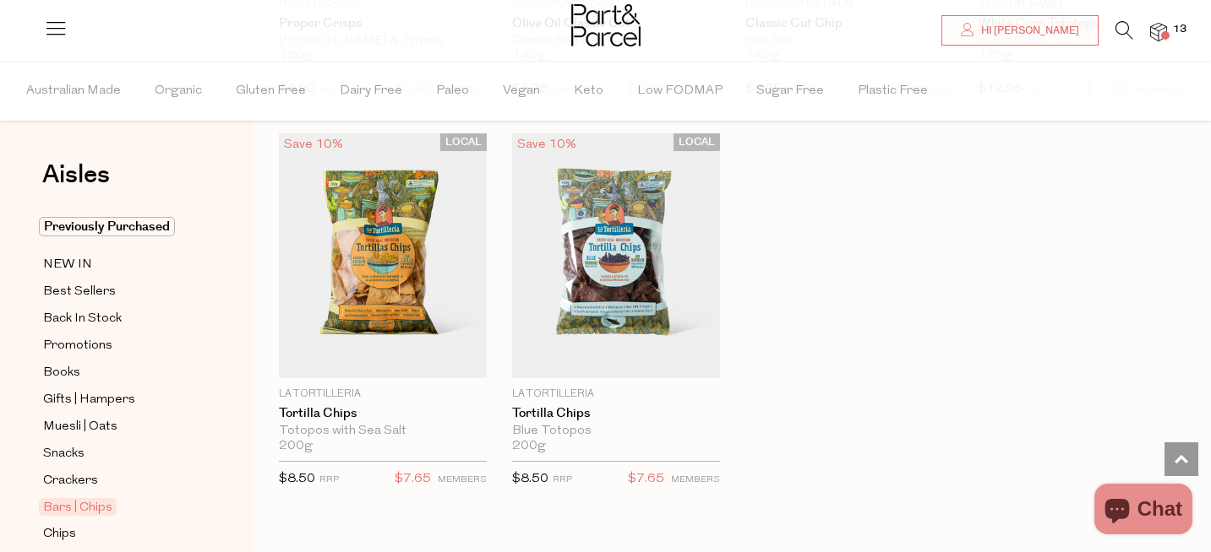
scroll to position [6793, 0]
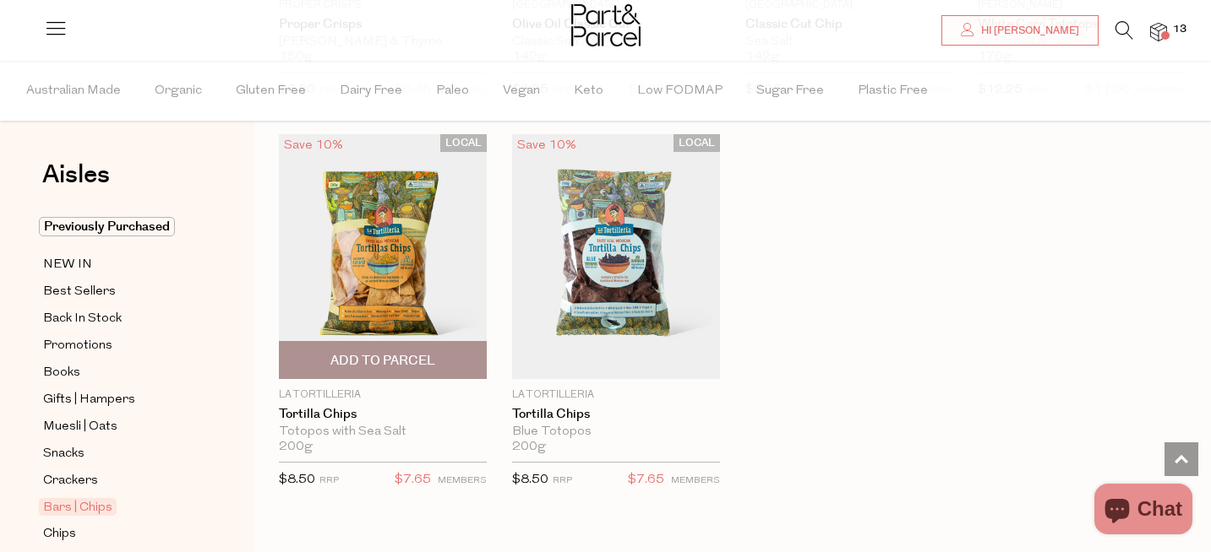
click at [391, 352] on span "Add To Parcel" at bounding box center [382, 361] width 105 height 18
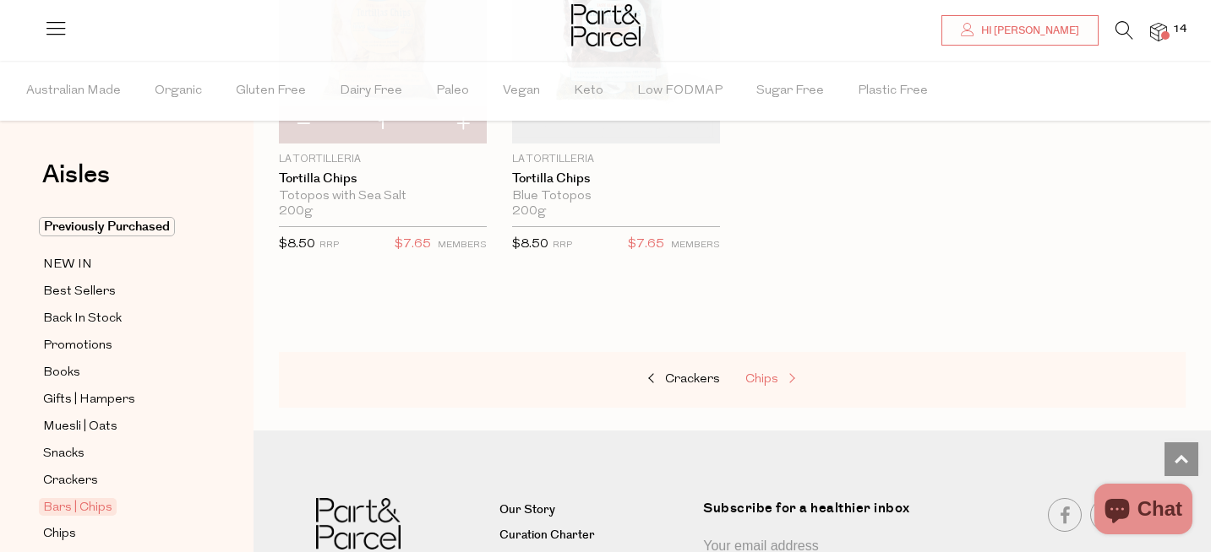
click at [776, 374] on span "Chips" at bounding box center [761, 379] width 33 height 13
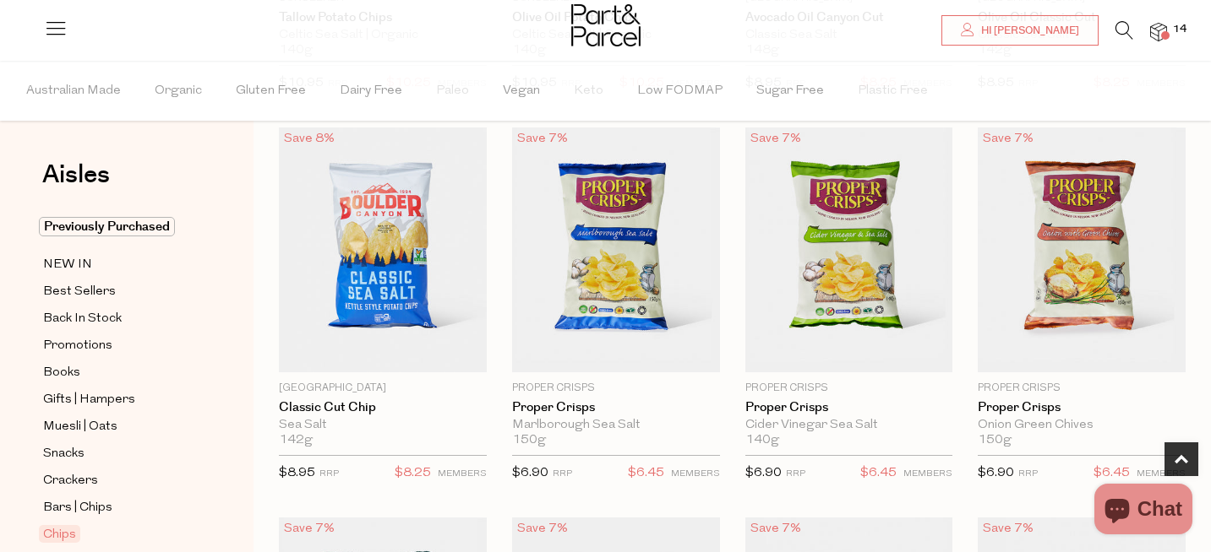
scroll to position [507, 0]
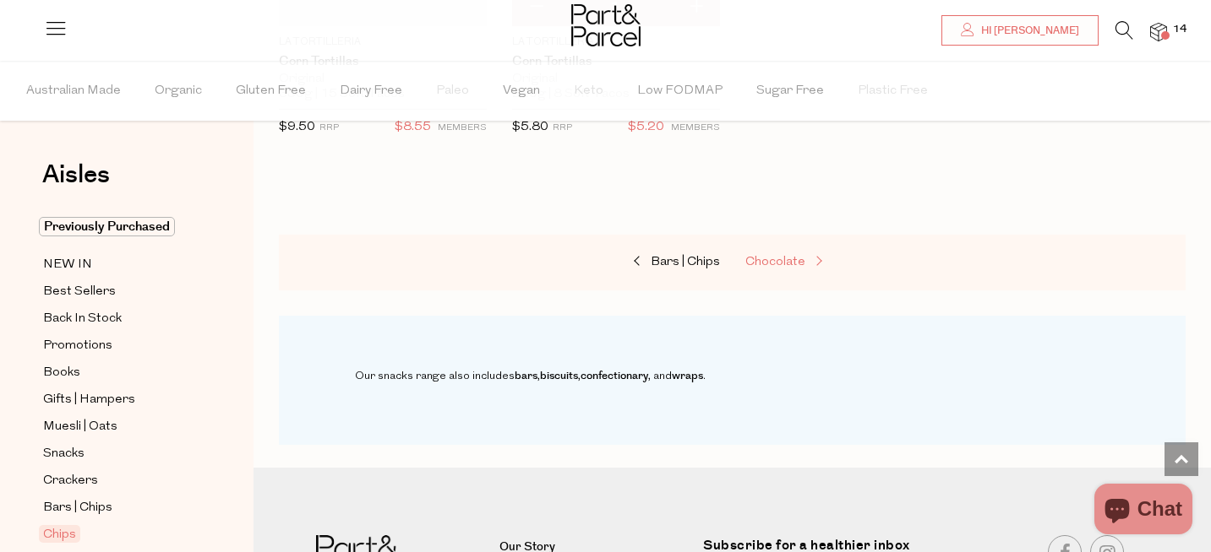
click at [775, 264] on span "Chocolate" at bounding box center [775, 262] width 60 height 13
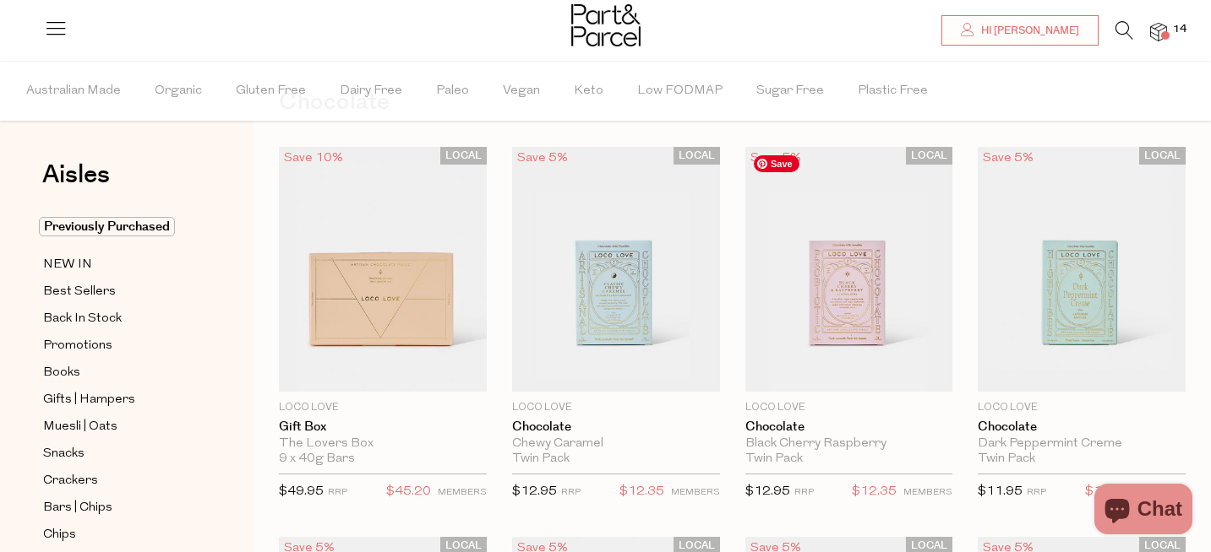
scroll to position [83, 0]
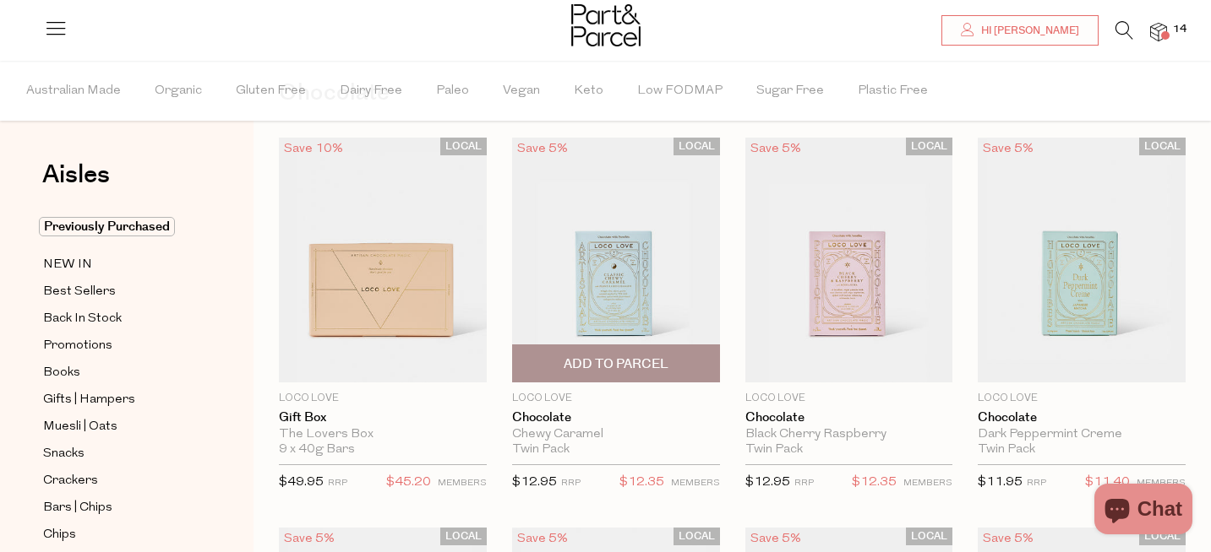
click at [615, 372] on span "Add To Parcel" at bounding box center [615, 365] width 105 height 18
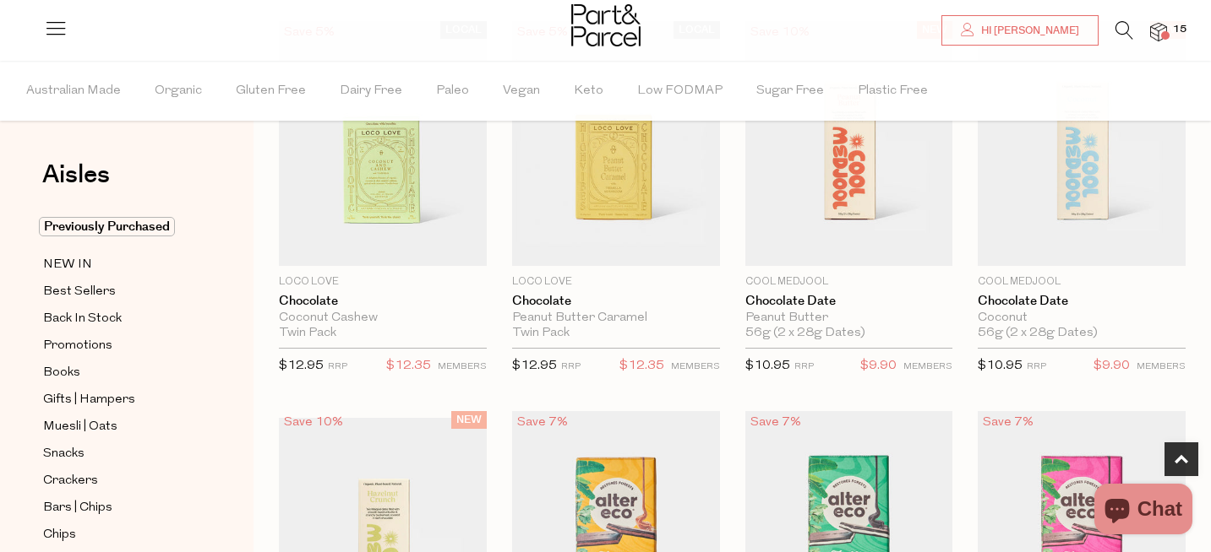
scroll to position [1006, 0]
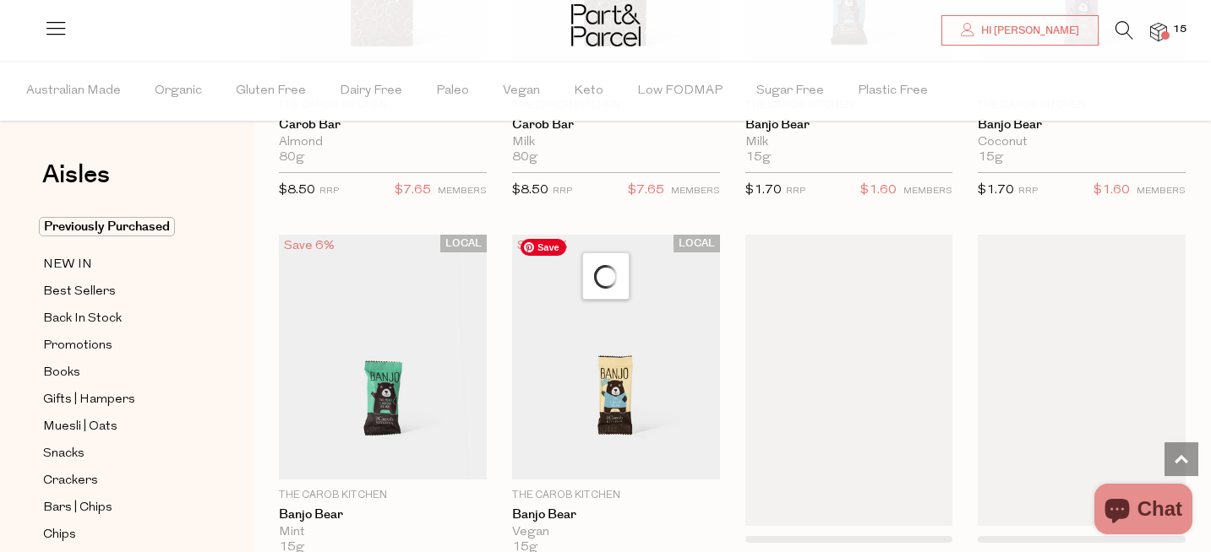
scroll to position [4713, 0]
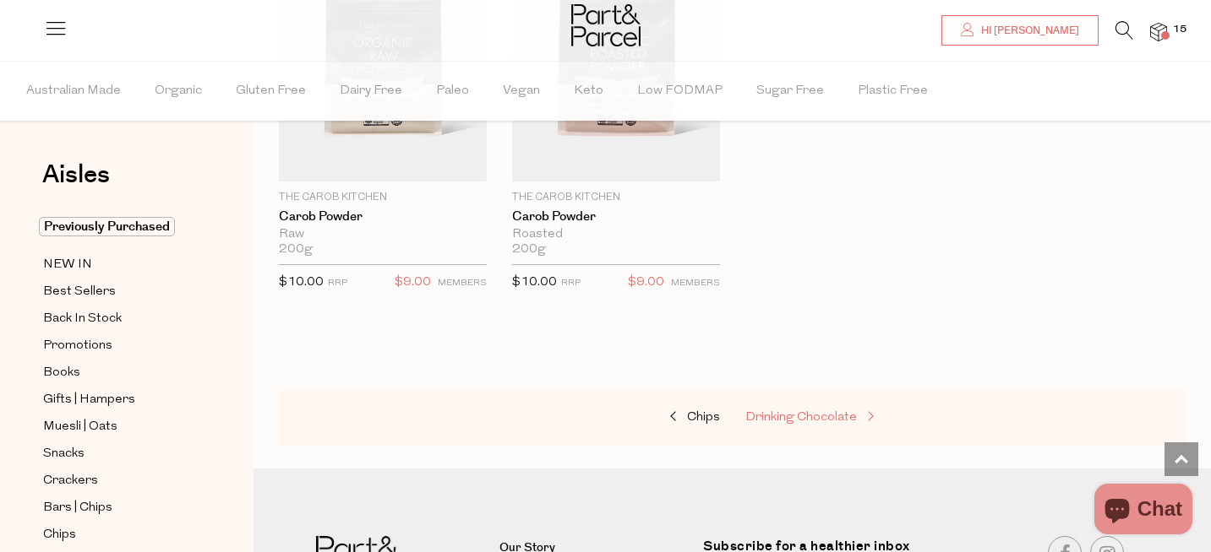
click at [776, 421] on link "Drinking Chocolate" at bounding box center [829, 418] width 169 height 22
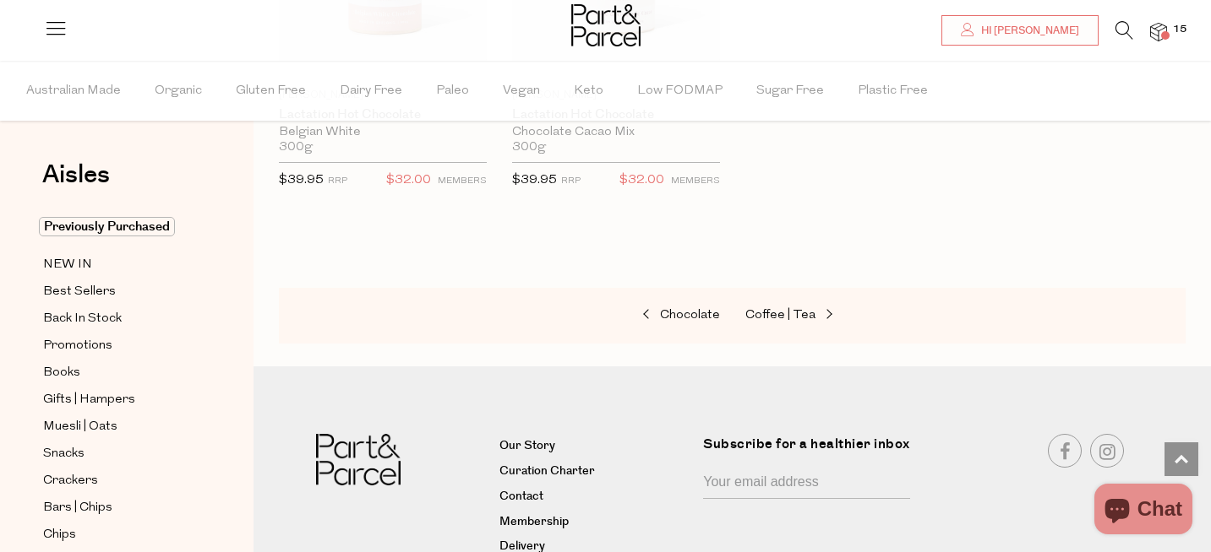
scroll to position [2077, 0]
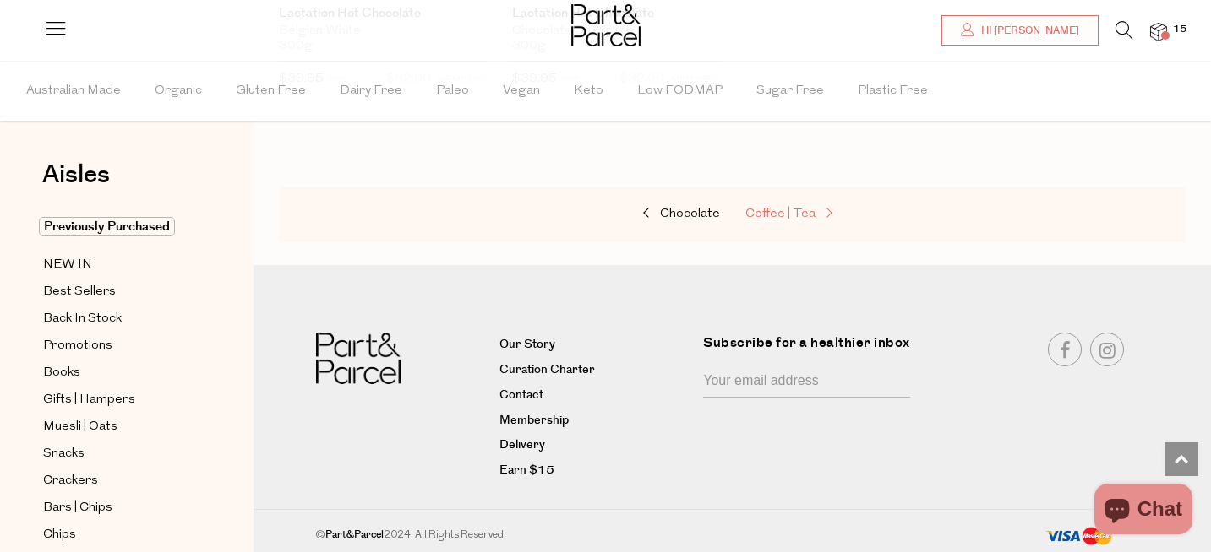
click at [772, 214] on span "Coffee | Tea" at bounding box center [780, 214] width 70 height 13
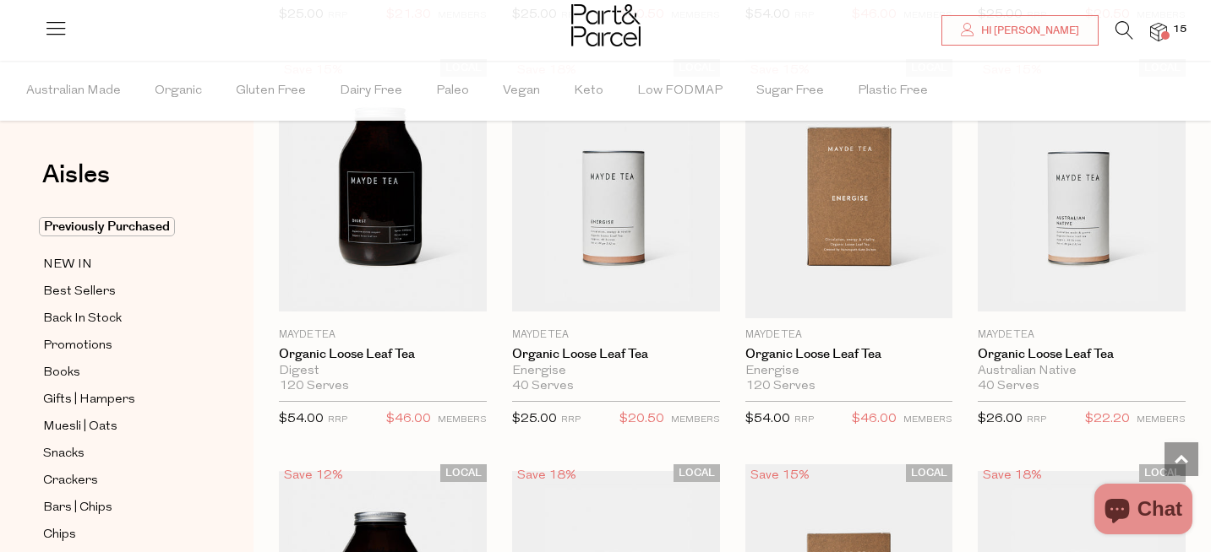
scroll to position [4187, 0]
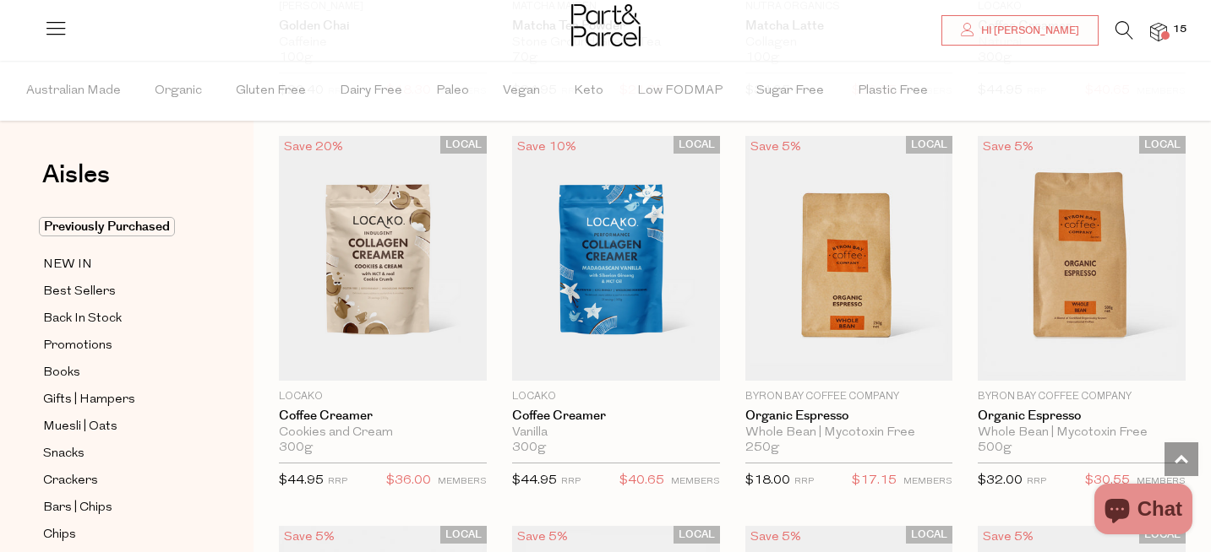
scroll to position [7232, 0]
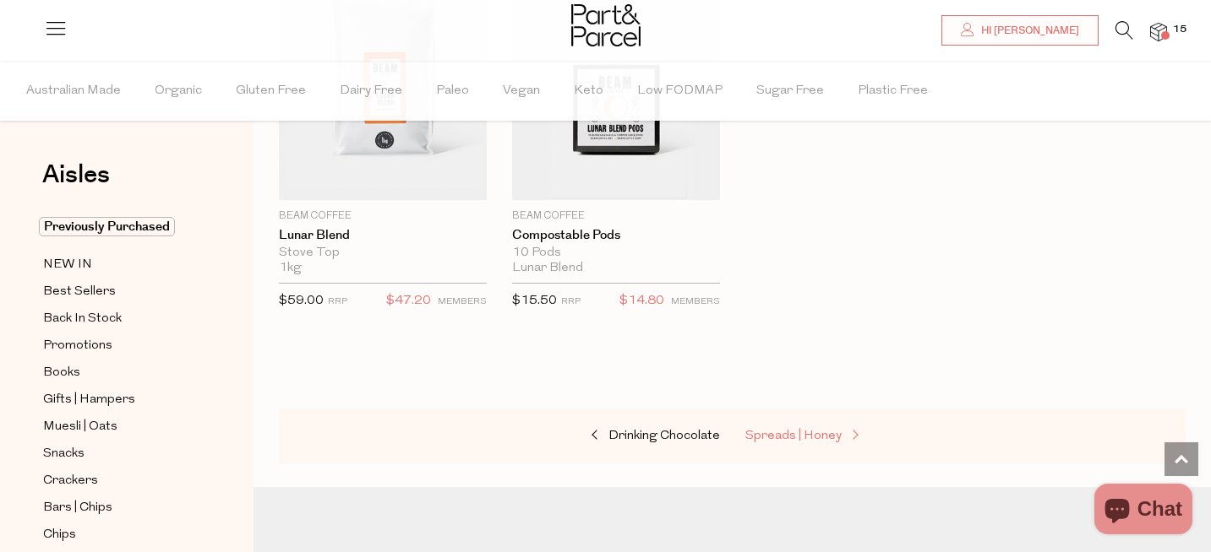
click at [780, 430] on span "Spreads | Honey" at bounding box center [793, 436] width 96 height 13
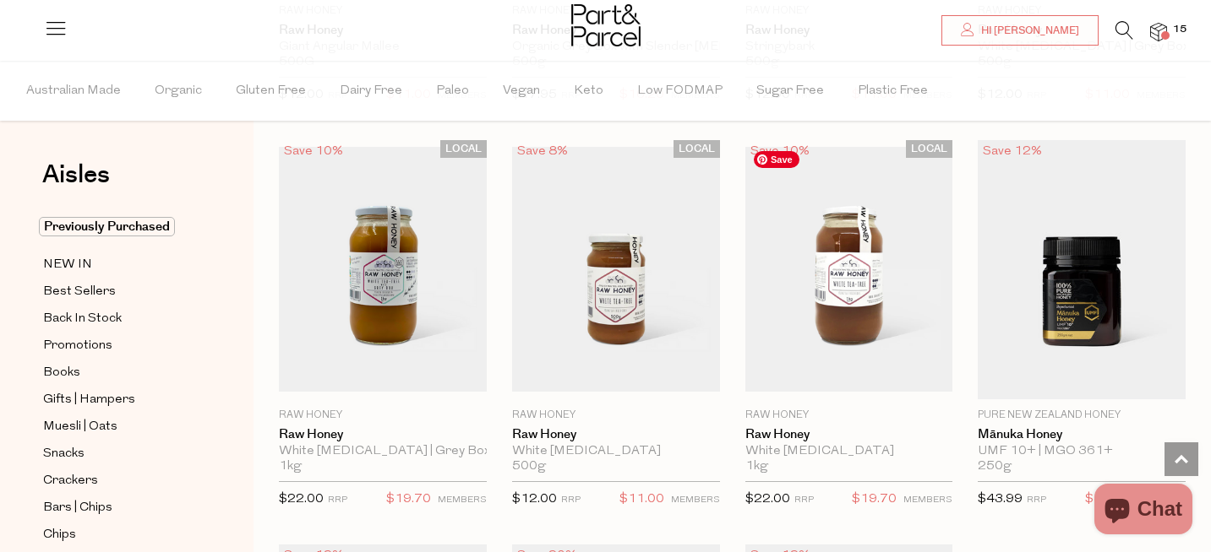
scroll to position [3987, 0]
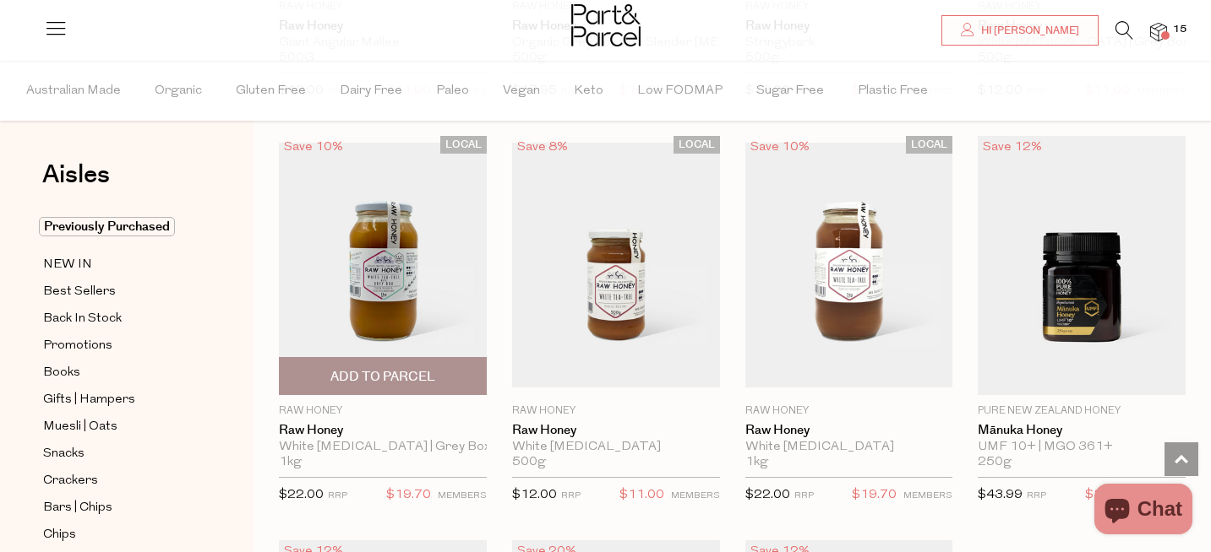
click at [384, 373] on span "Add To Parcel" at bounding box center [382, 377] width 105 height 18
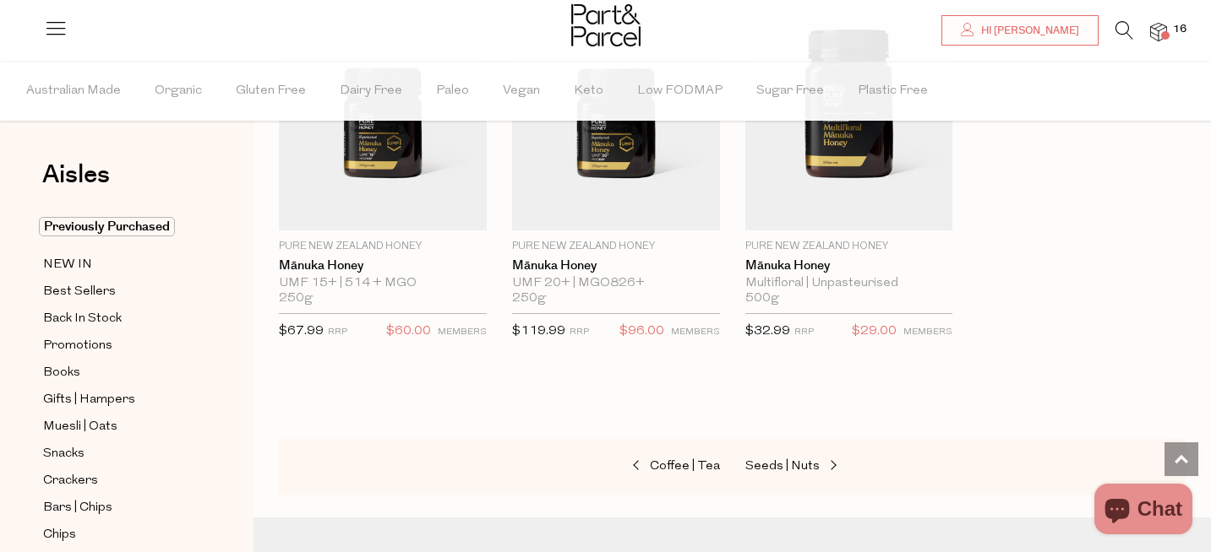
scroll to position [4561, 0]
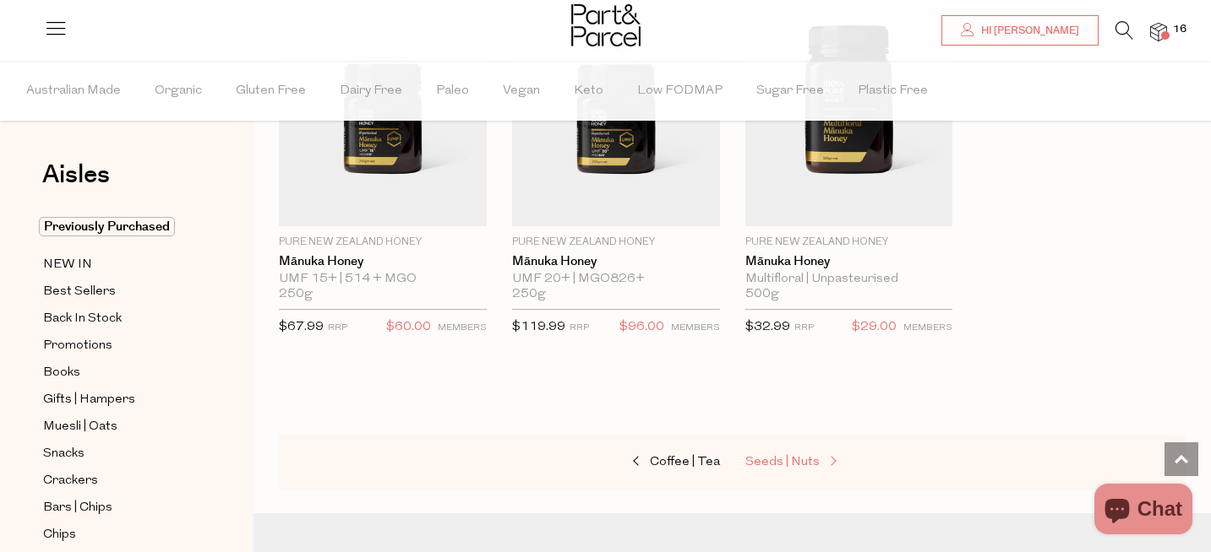
click at [803, 456] on span "Seeds | Nuts" at bounding box center [782, 462] width 74 height 13
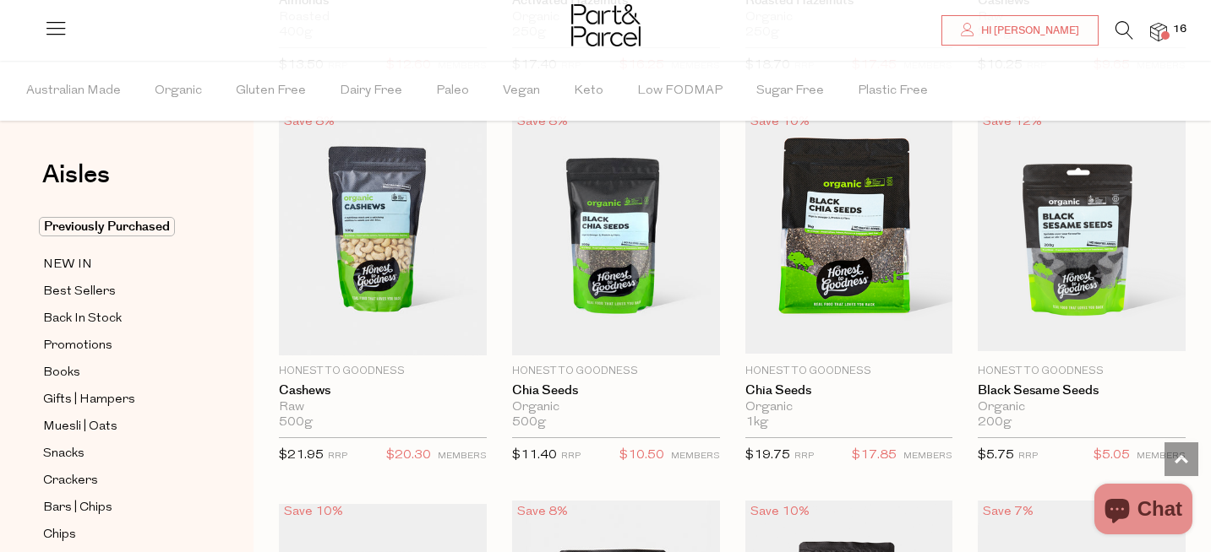
scroll to position [2450, 0]
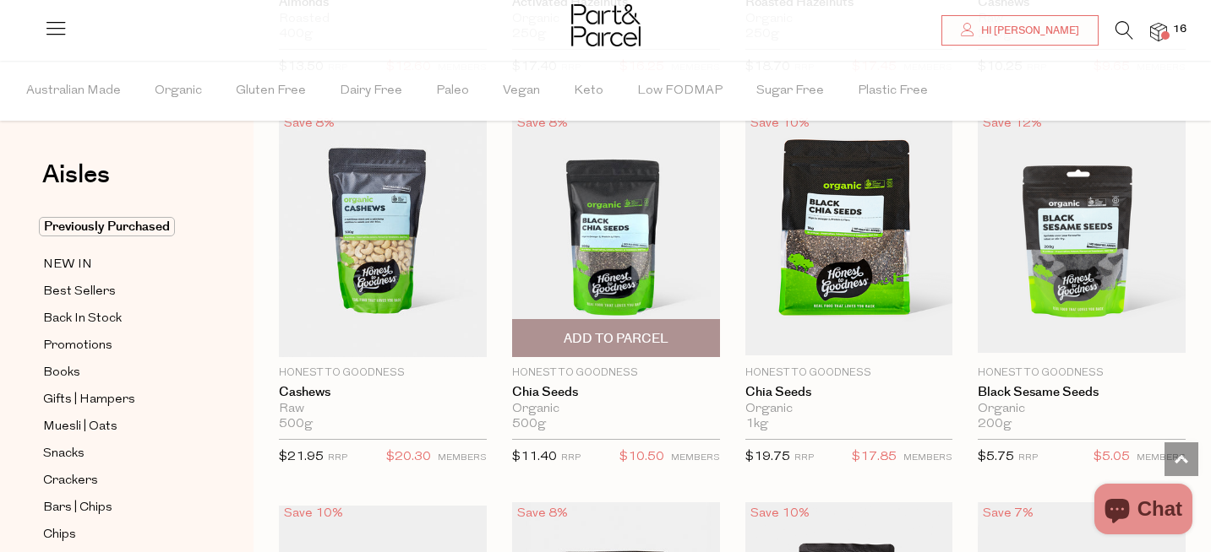
click at [634, 337] on span "Add To Parcel" at bounding box center [615, 339] width 105 height 18
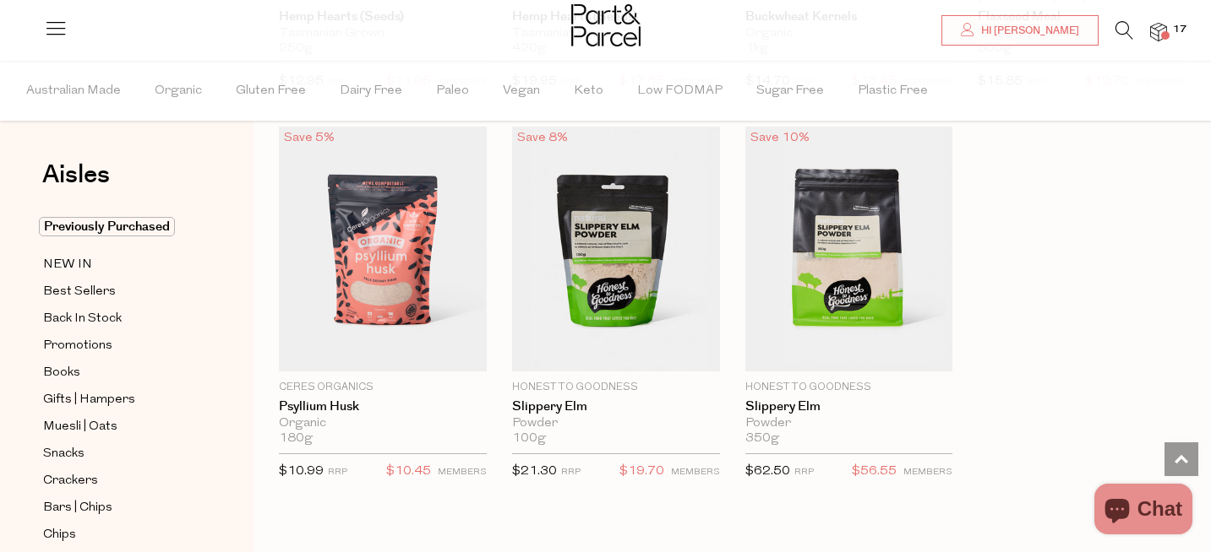
scroll to position [4390, 0]
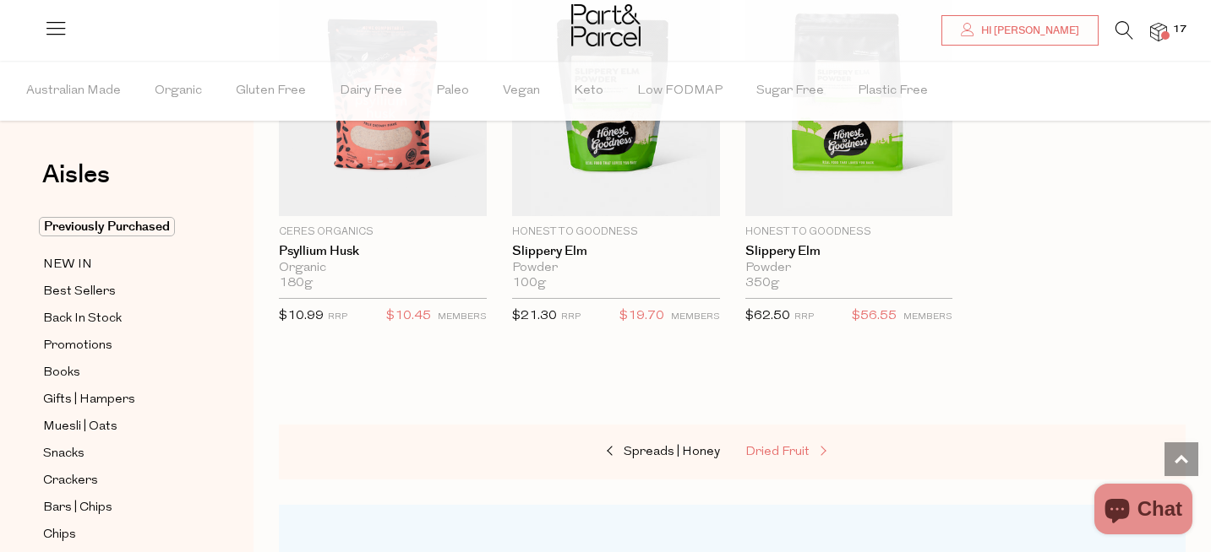
click at [751, 450] on span "Dried Fruit" at bounding box center [777, 452] width 64 height 13
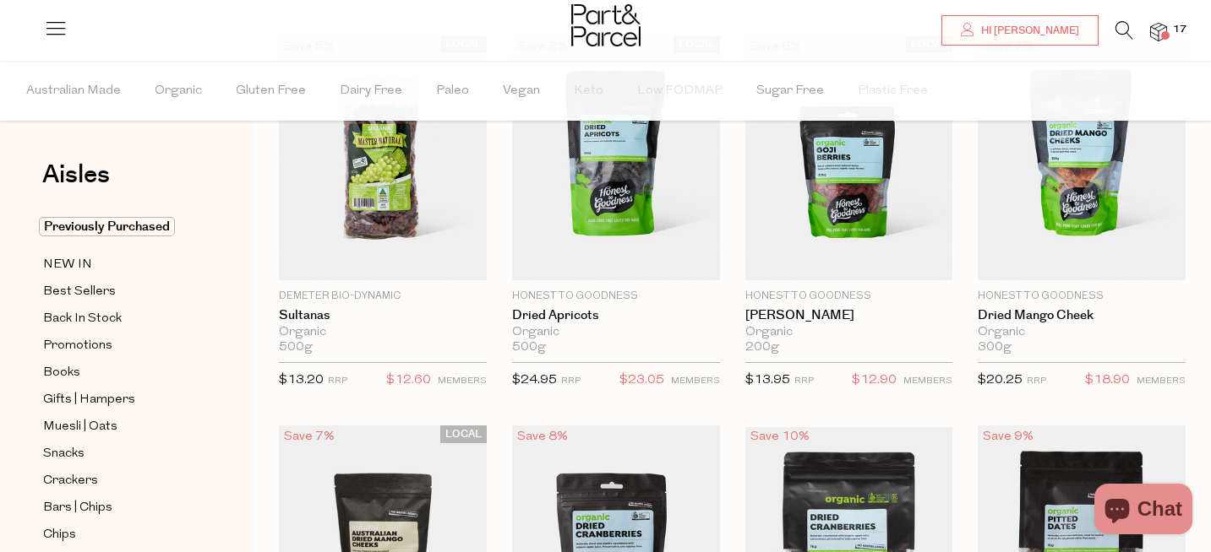
scroll to position [113, 0]
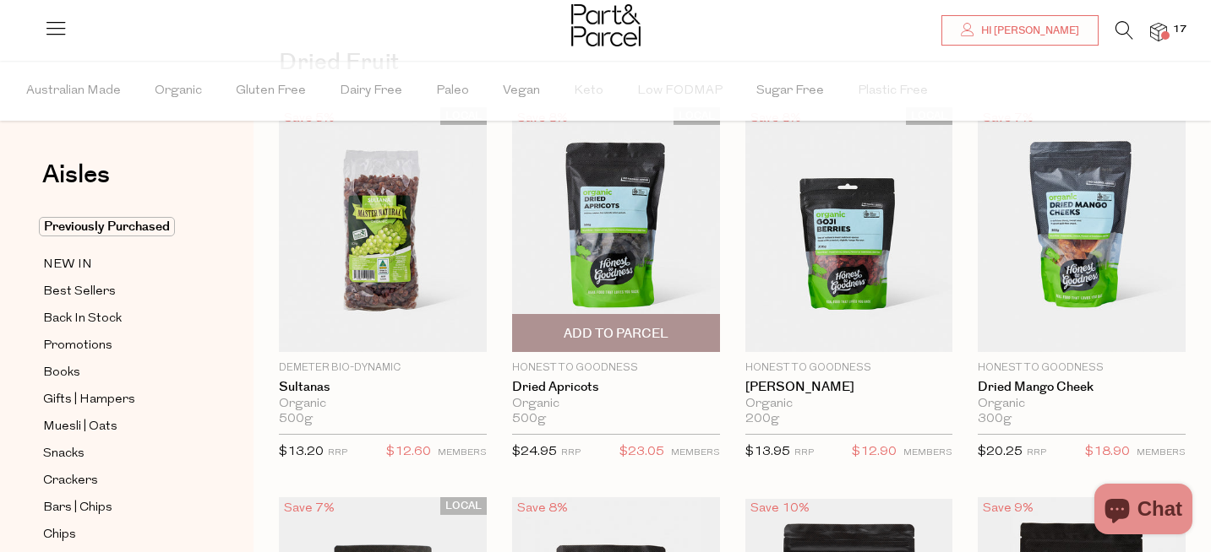
click at [651, 330] on span "Add To Parcel" at bounding box center [615, 334] width 105 height 18
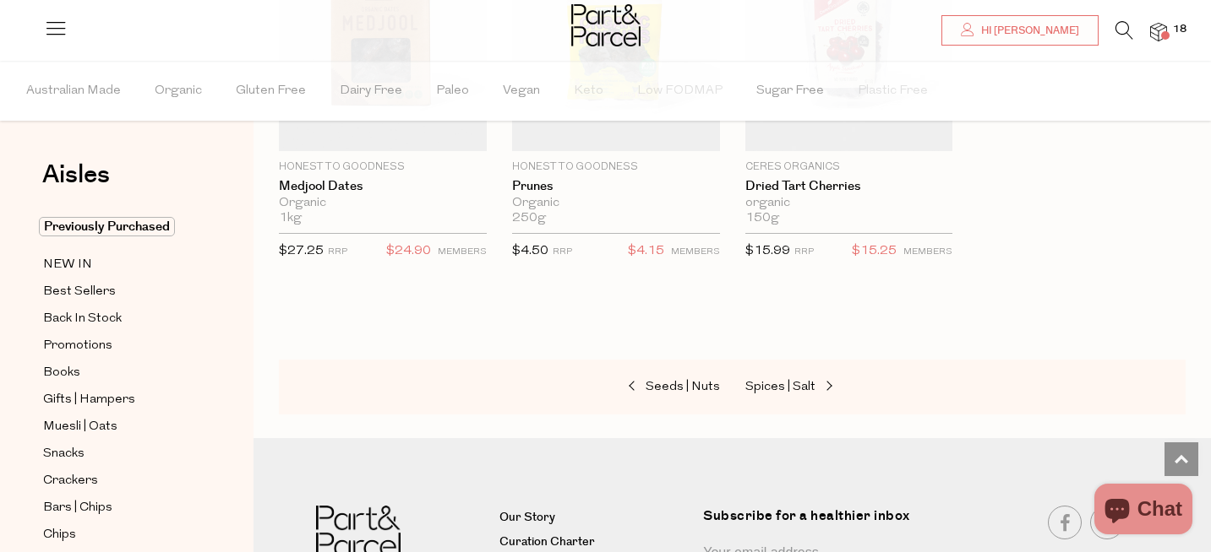
scroll to position [1109, 0]
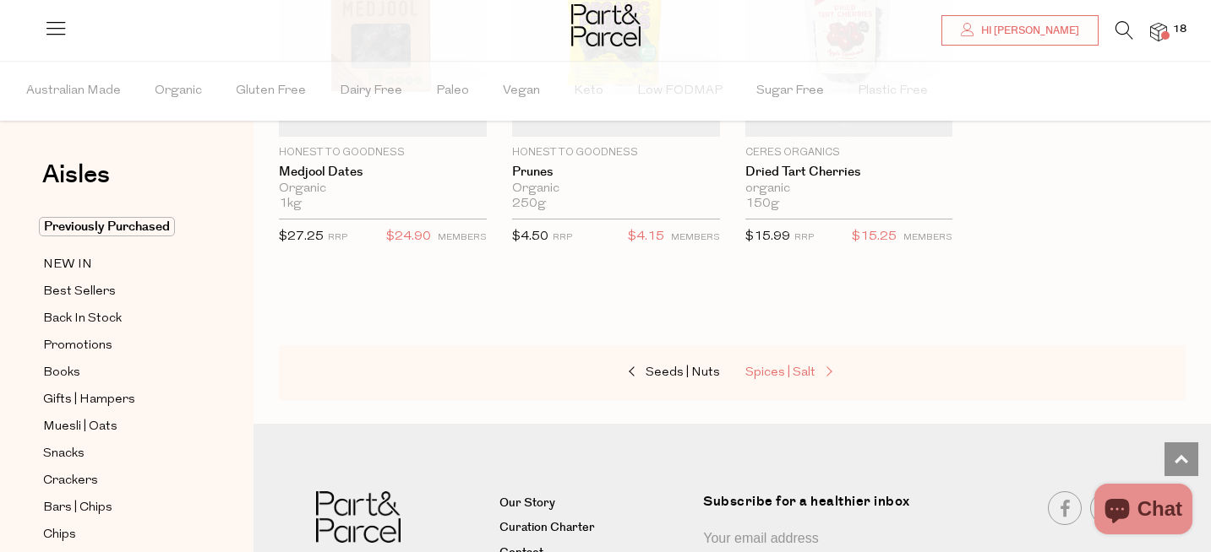
click at [772, 375] on span "Spices | Salt" at bounding box center [780, 373] width 70 height 13
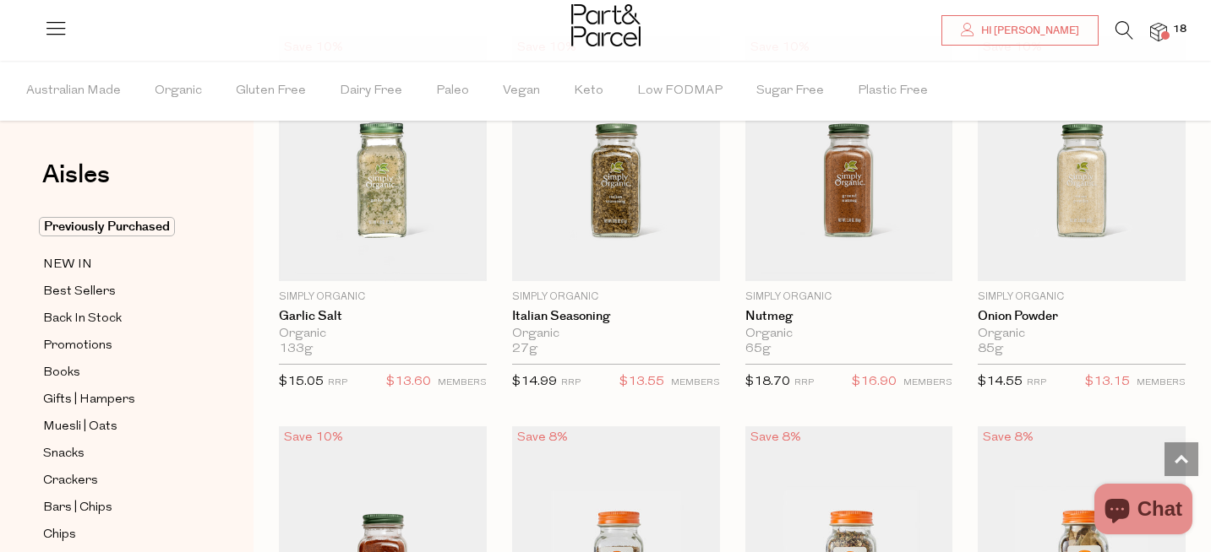
scroll to position [2570, 0]
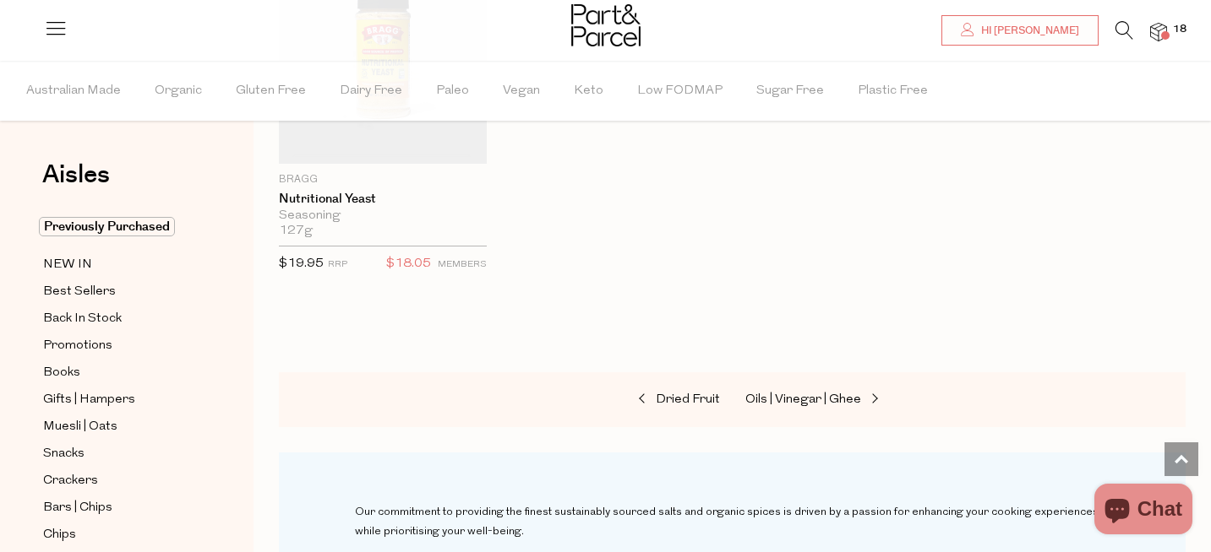
scroll to position [5757, 0]
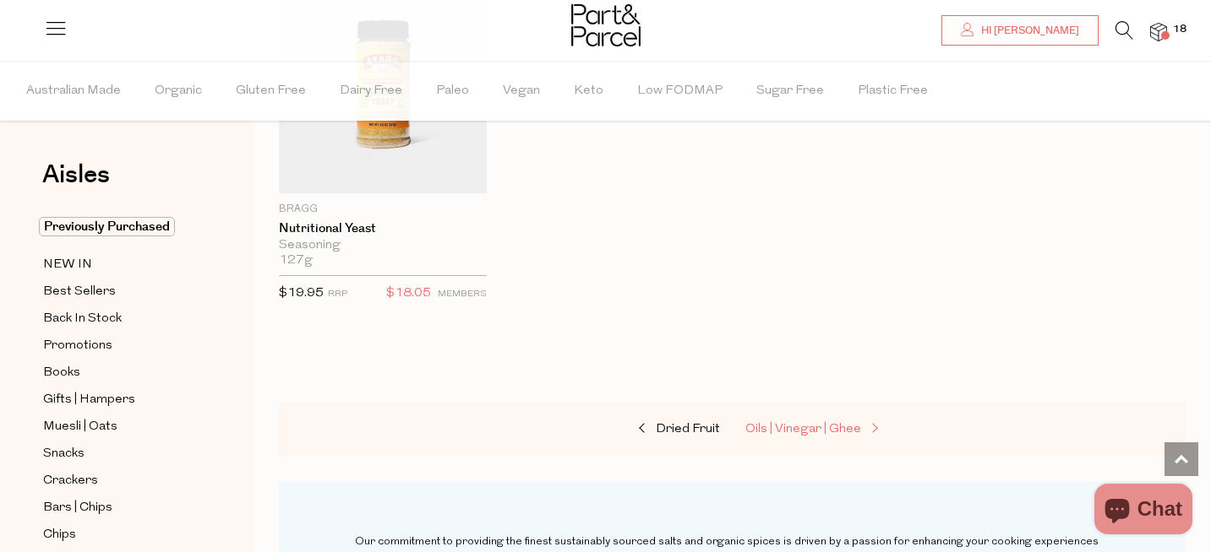
click at [797, 425] on span "Oils | Vinegar | Ghee" at bounding box center [803, 429] width 116 height 13
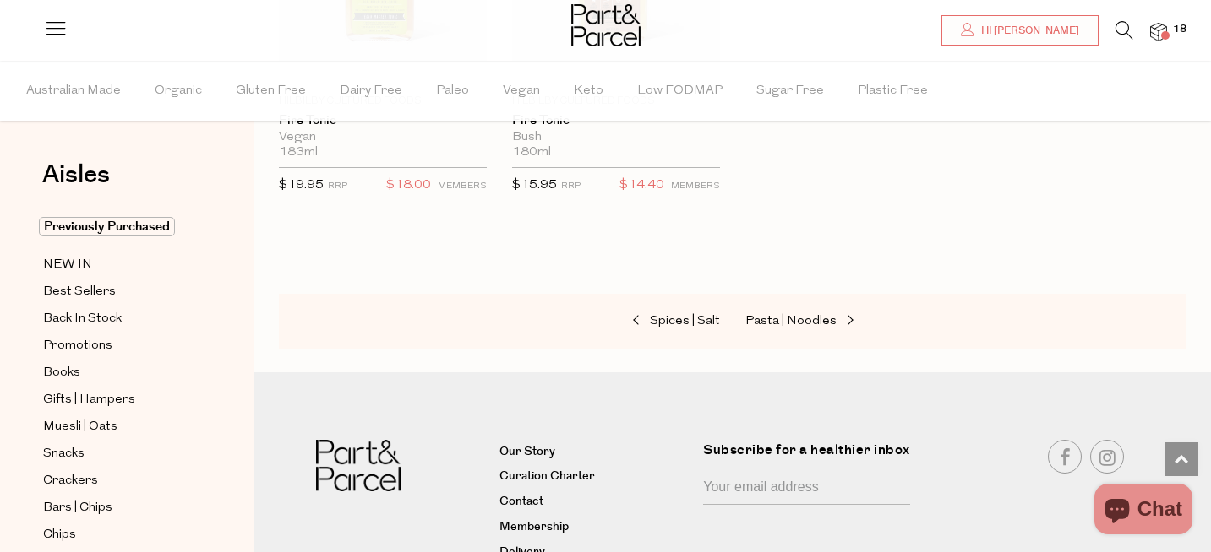
scroll to position [4736, 0]
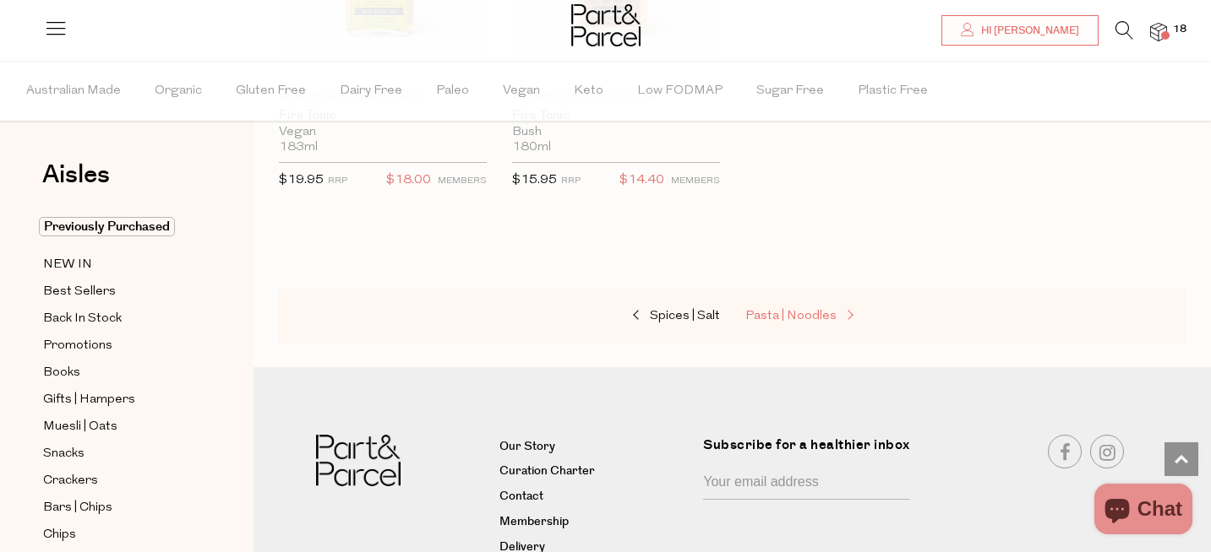
click at [802, 312] on span "Pasta | Noodles" at bounding box center [790, 316] width 91 height 13
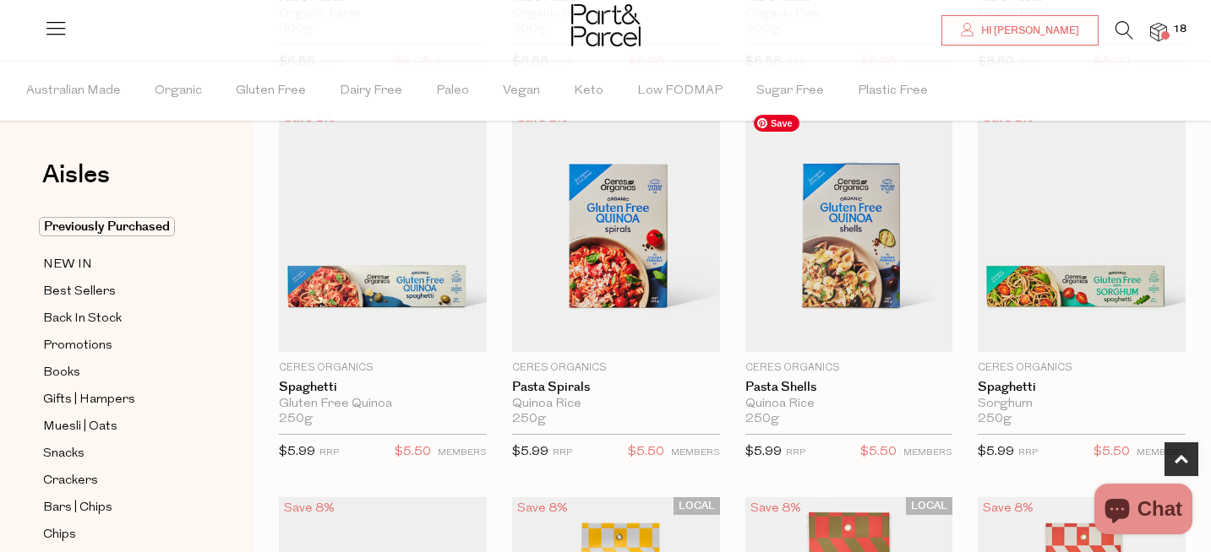
scroll to position [505, 0]
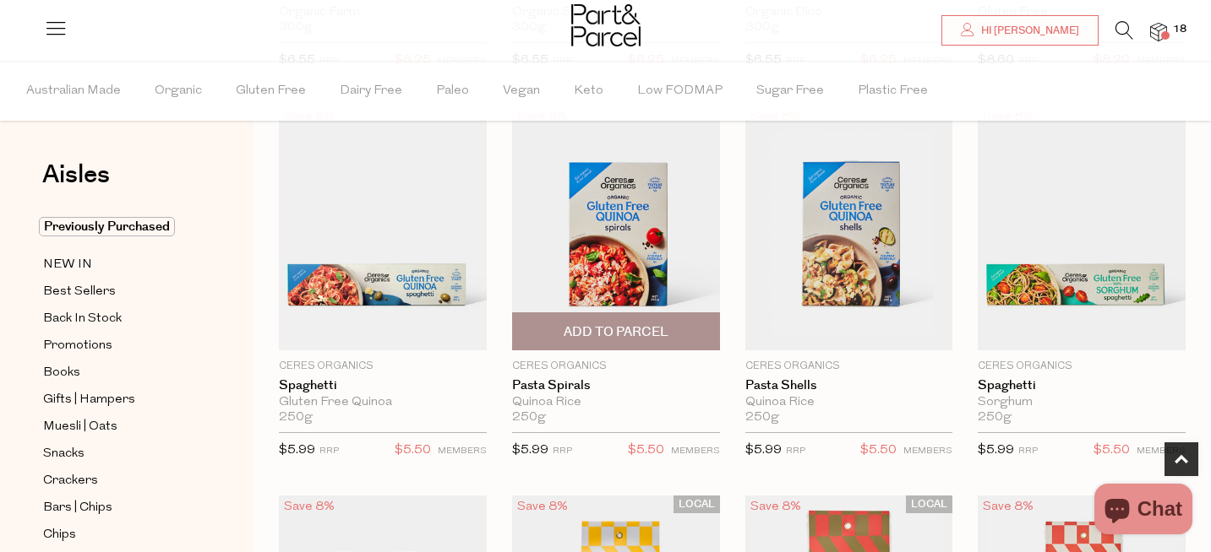
click at [641, 329] on span "Add To Parcel" at bounding box center [615, 333] width 105 height 18
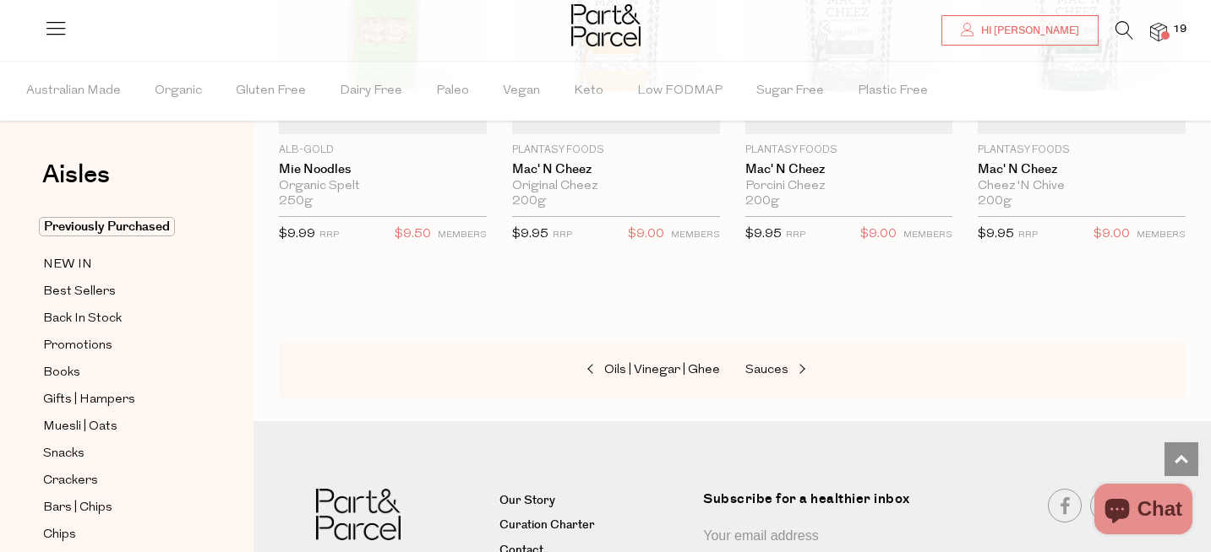
scroll to position [5432, 0]
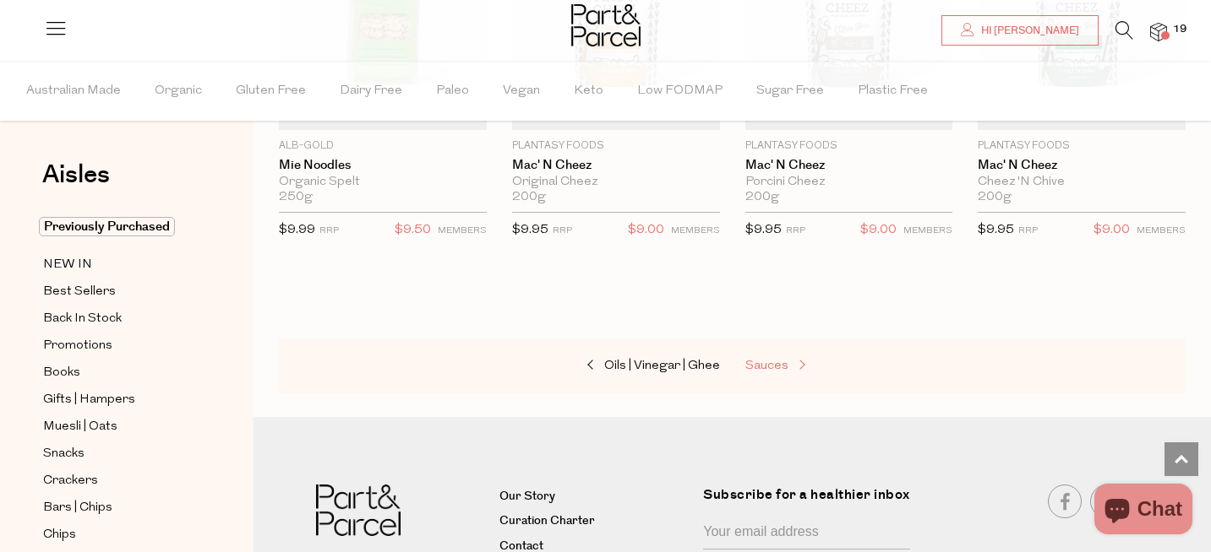
click at [766, 356] on link "Sauces" at bounding box center [829, 367] width 169 height 22
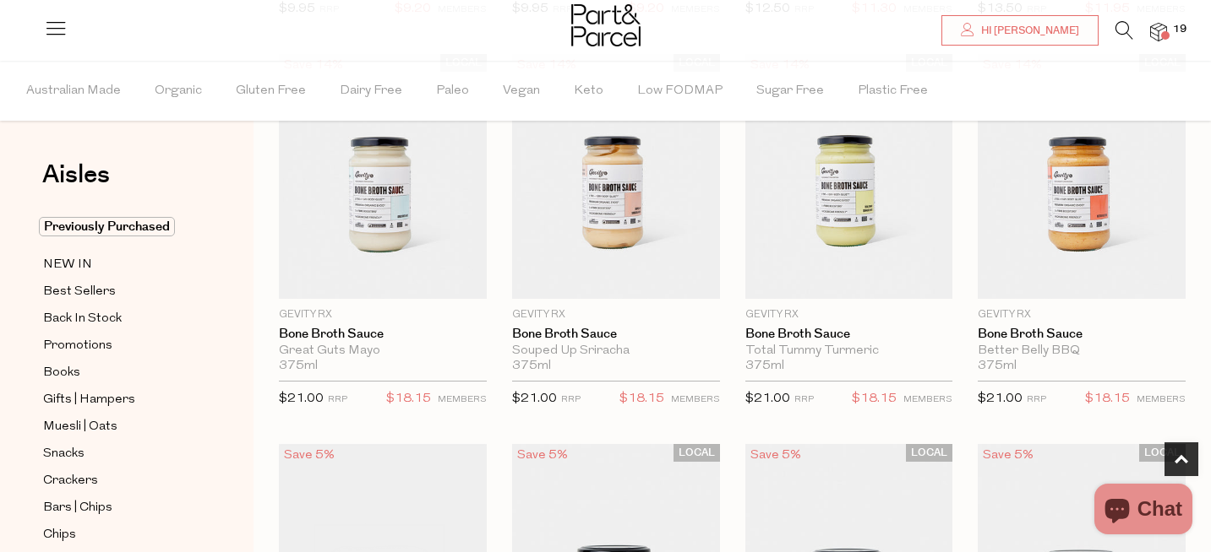
scroll to position [958, 0]
